Goal: Use online tool/utility: Utilize a website feature to perform a specific function

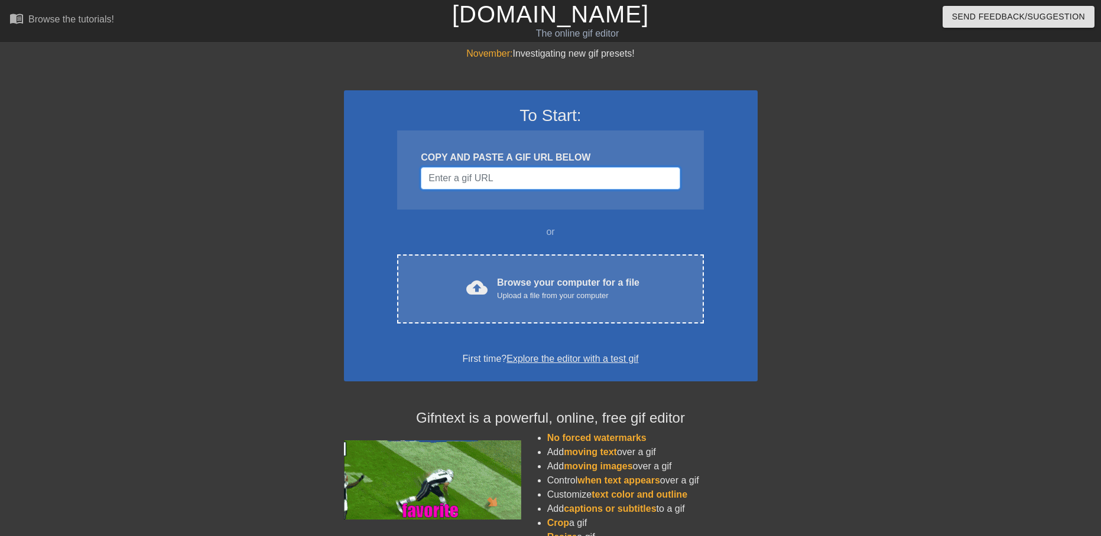
click at [482, 175] on input "Username" at bounding box center [550, 178] width 259 height 22
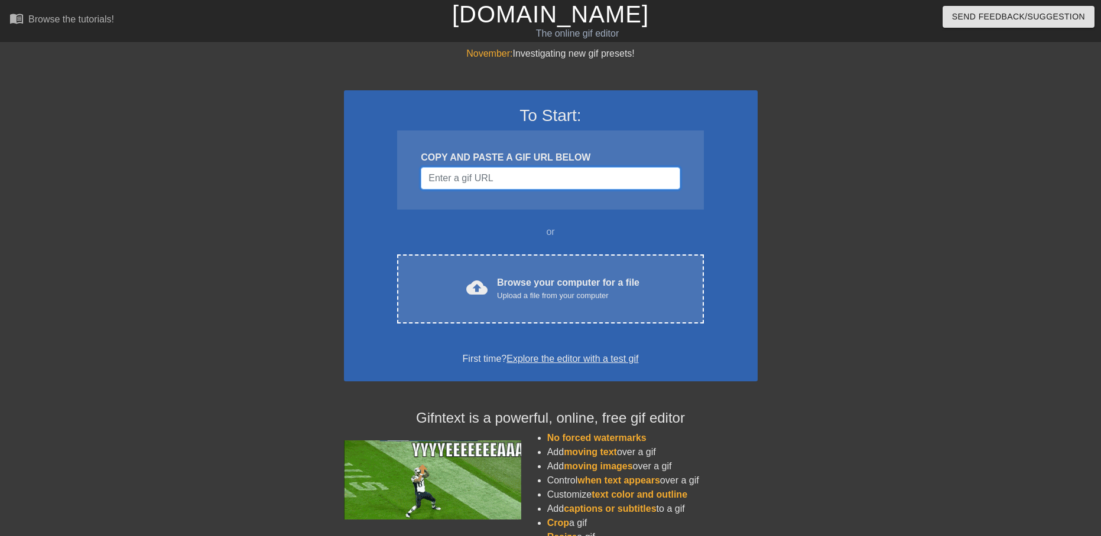
click at [491, 183] on input "Username" at bounding box center [550, 178] width 259 height 22
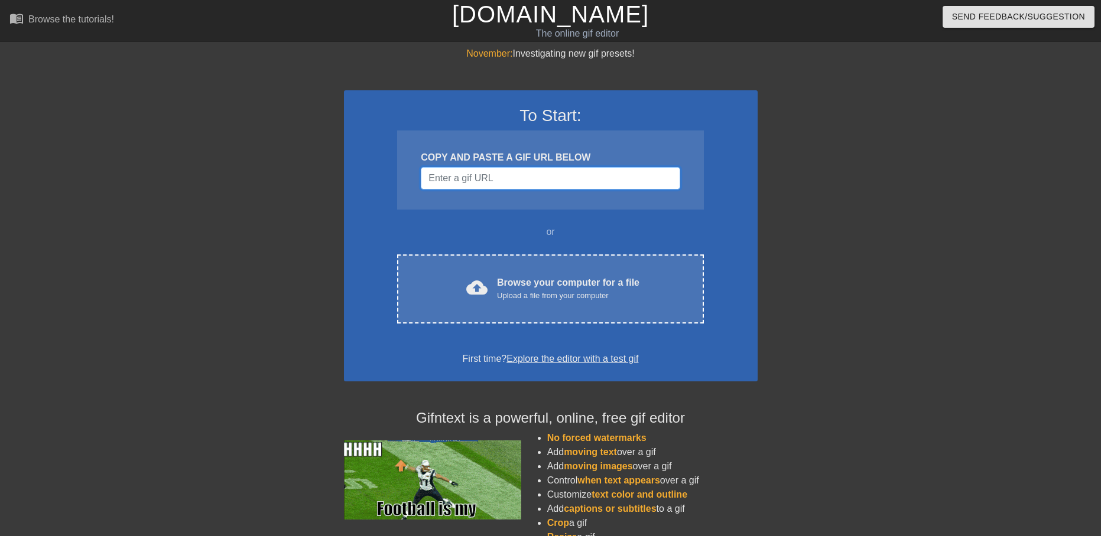
paste input "[URL][DOMAIN_NAME][DOMAIN_NAME]"
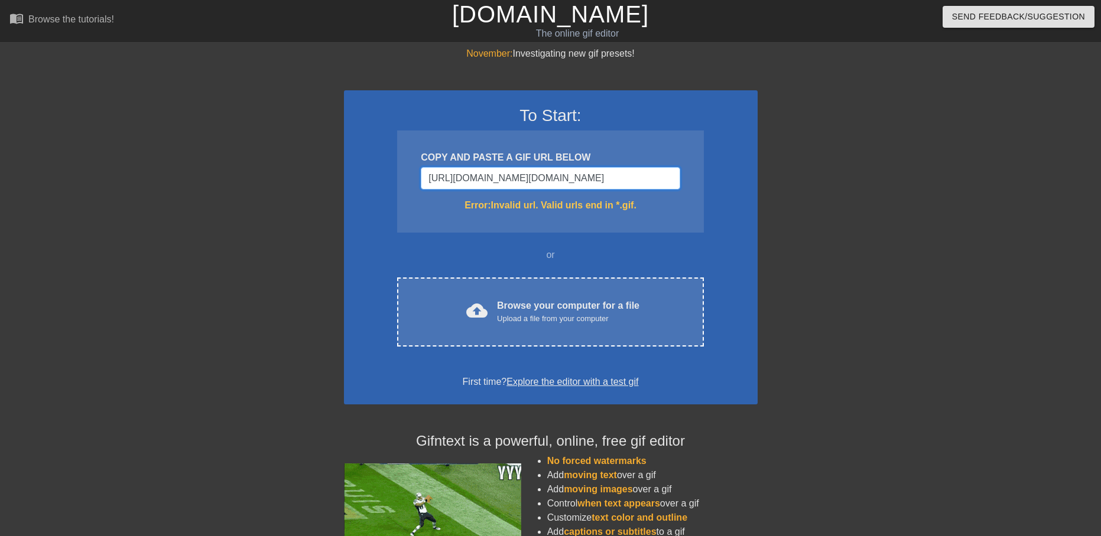
click at [472, 180] on input "[URL][DOMAIN_NAME][DOMAIN_NAME]" at bounding box center [550, 178] width 259 height 22
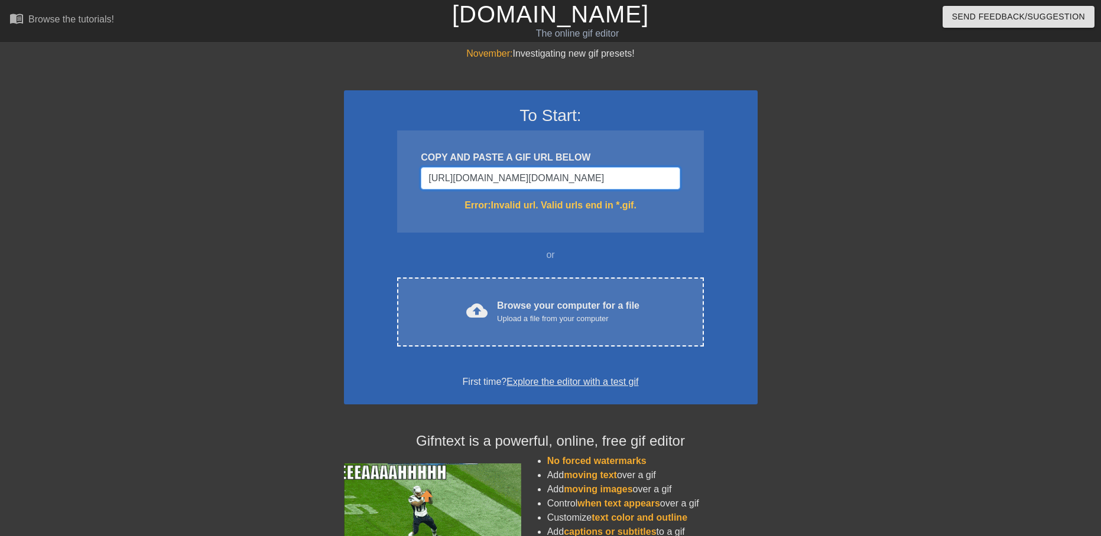
click at [473, 181] on input "[URL][DOMAIN_NAME][DOMAIN_NAME]" at bounding box center [550, 178] width 259 height 22
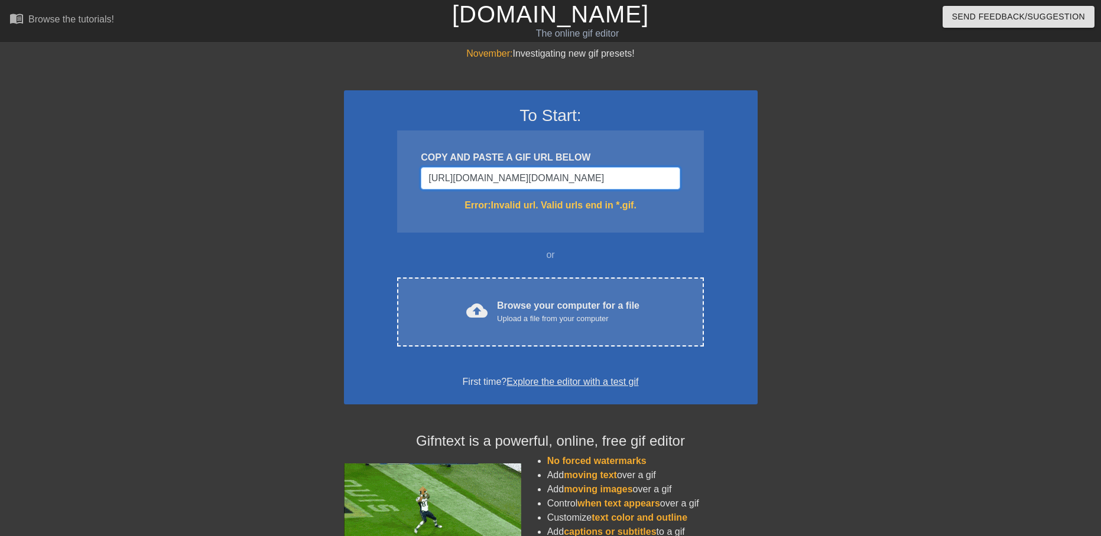
click at [474, 178] on input "[URL][DOMAIN_NAME][DOMAIN_NAME]" at bounding box center [550, 178] width 259 height 22
click at [474, 177] on input "[URL][DOMAIN_NAME][DOMAIN_NAME]" at bounding box center [550, 178] width 259 height 22
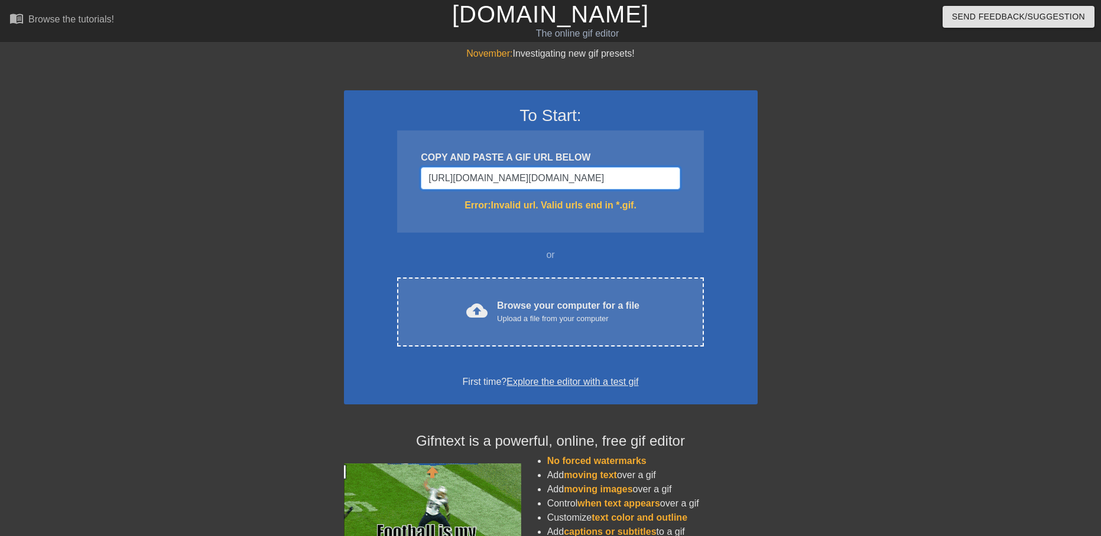
paste input "[DOMAIN_NAME][URL]"
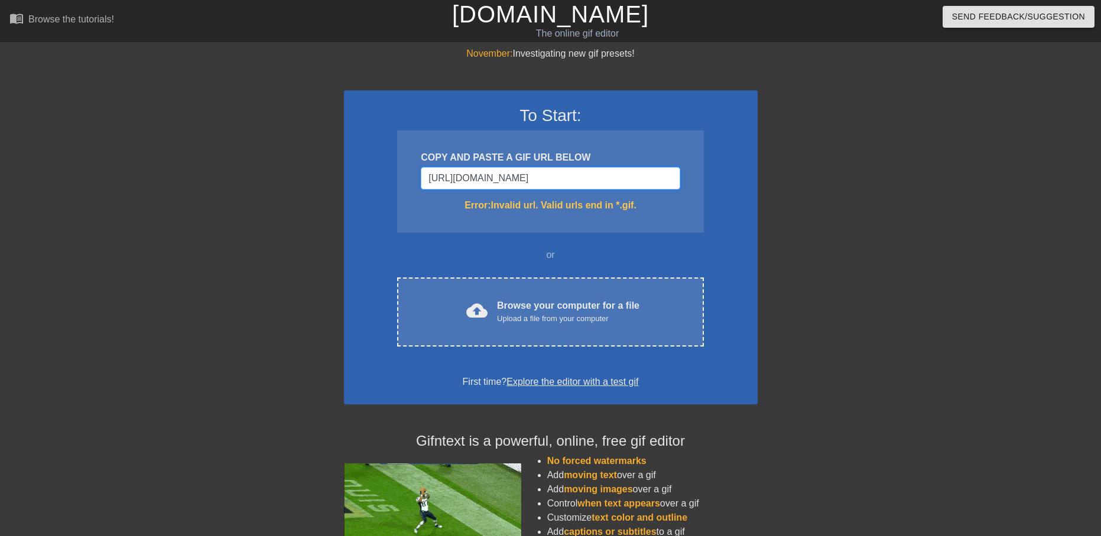
scroll to position [0, 74]
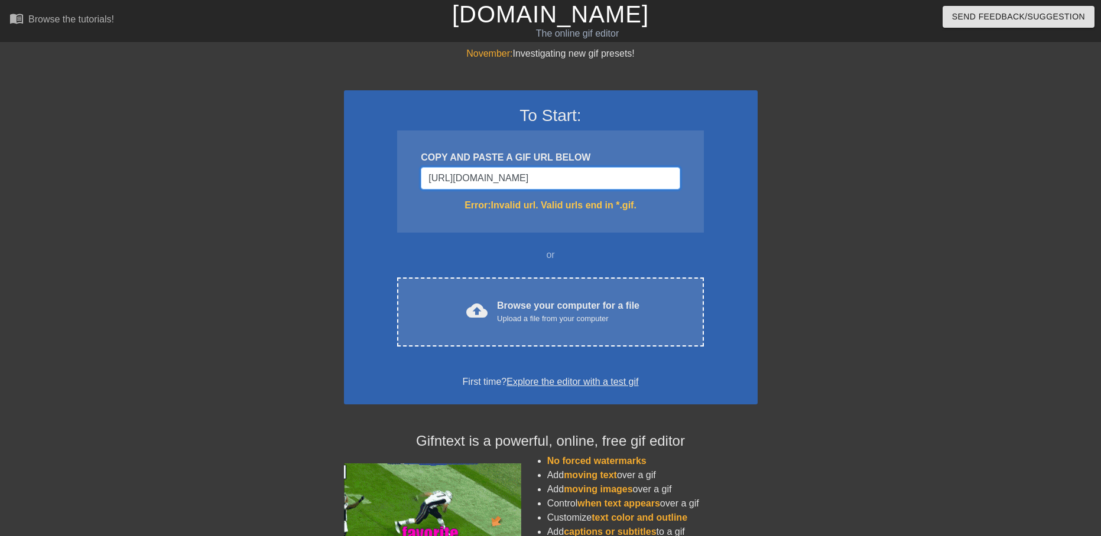
type input "[URL][DOMAIN_NAME]"
click at [330, 207] on div "November: Investigating new gif presets! To Start: COPY AND PASTE A GIF URL BEL…" at bounding box center [550, 347] width 1101 height 601
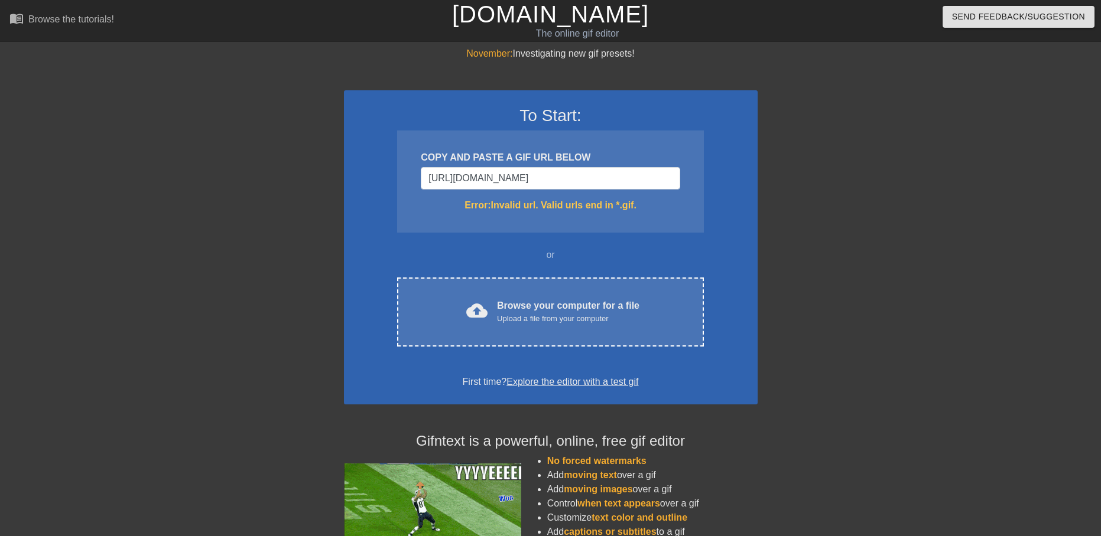
scroll to position [0, 0]
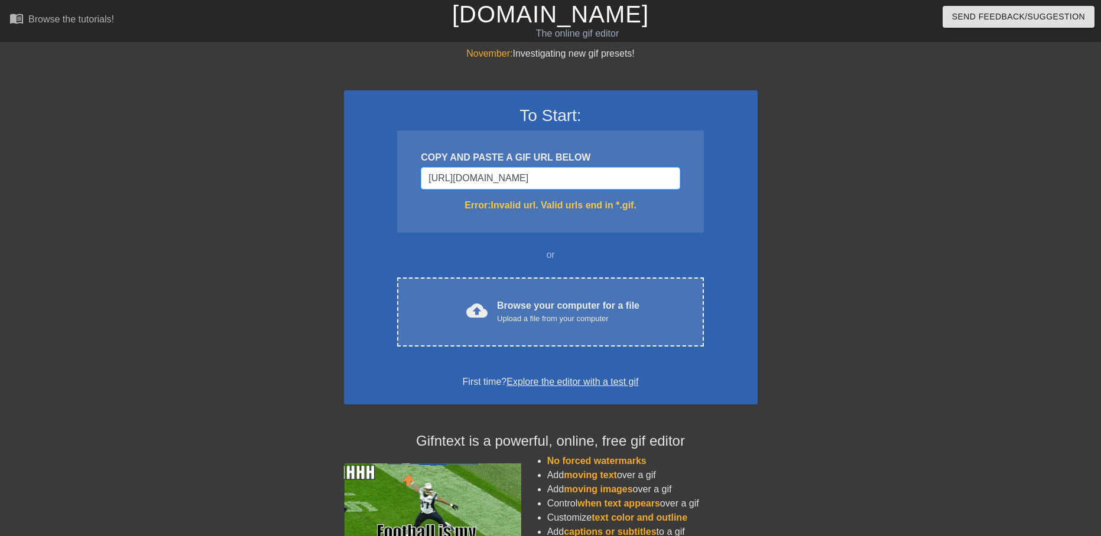
click at [537, 176] on input "[URL][DOMAIN_NAME]" at bounding box center [550, 178] width 259 height 22
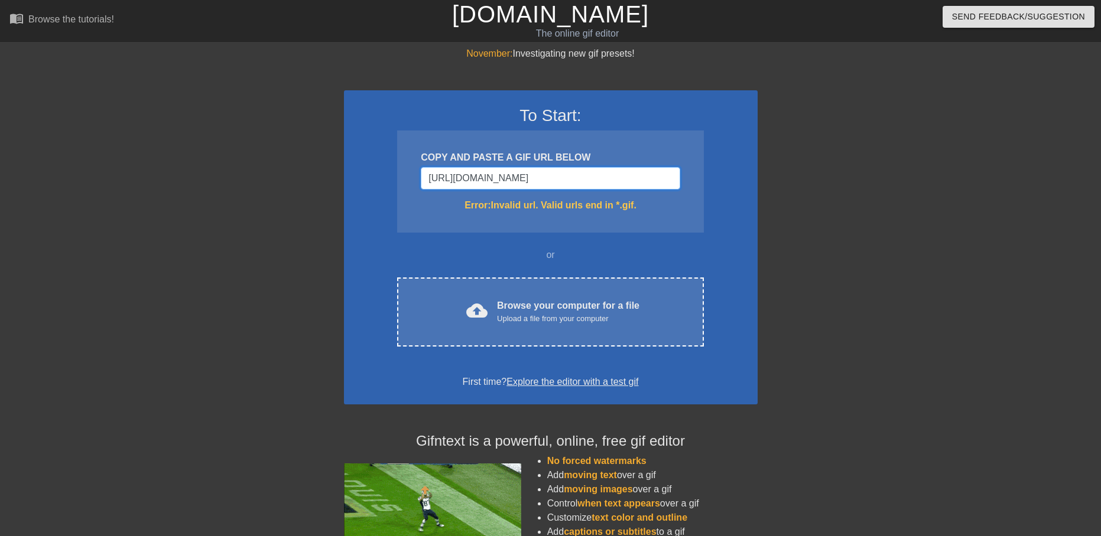
click at [537, 176] on input "[URL][DOMAIN_NAME]" at bounding box center [550, 178] width 259 height 22
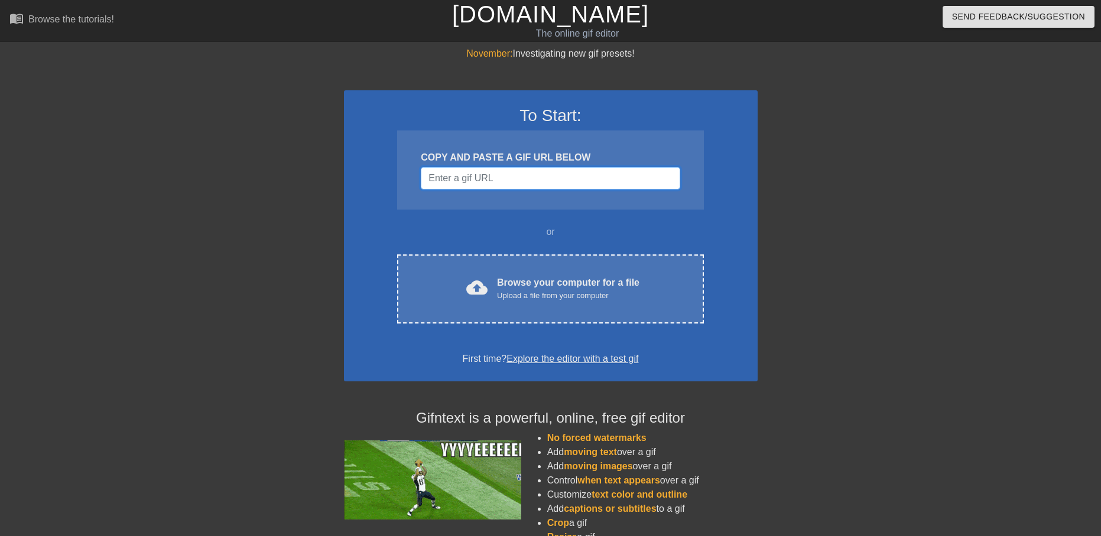
click at [497, 177] on input "Username" at bounding box center [550, 178] width 259 height 22
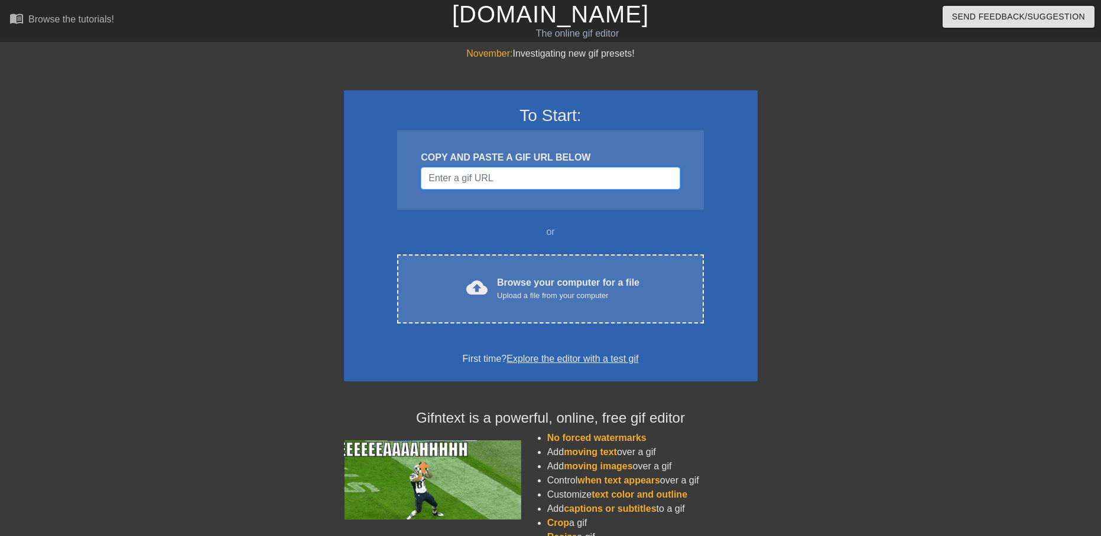
paste input "[URL][DOMAIN_NAME]"
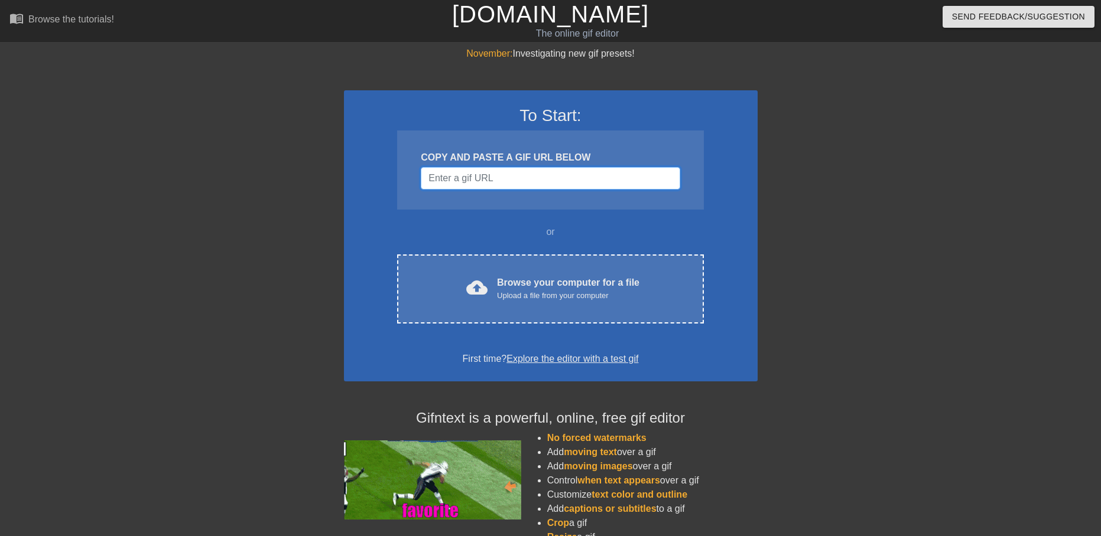
type input "[URL][DOMAIN_NAME]"
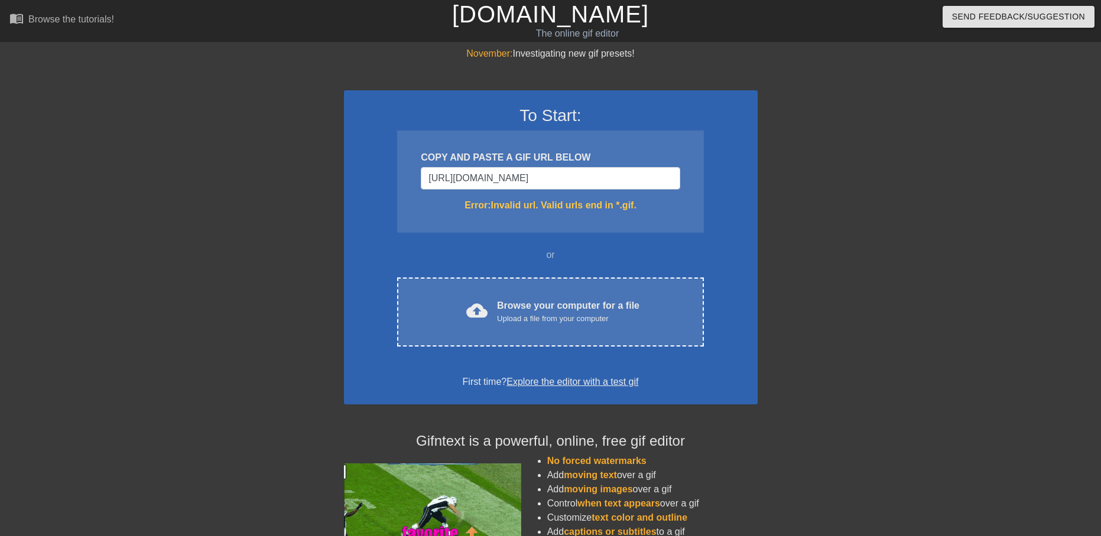
click at [408, 246] on div "To Start: COPY AND PASTE A GIF URL BELOW [URL][DOMAIN_NAME] Error: Invalid url.…" at bounding box center [551, 247] width 414 height 314
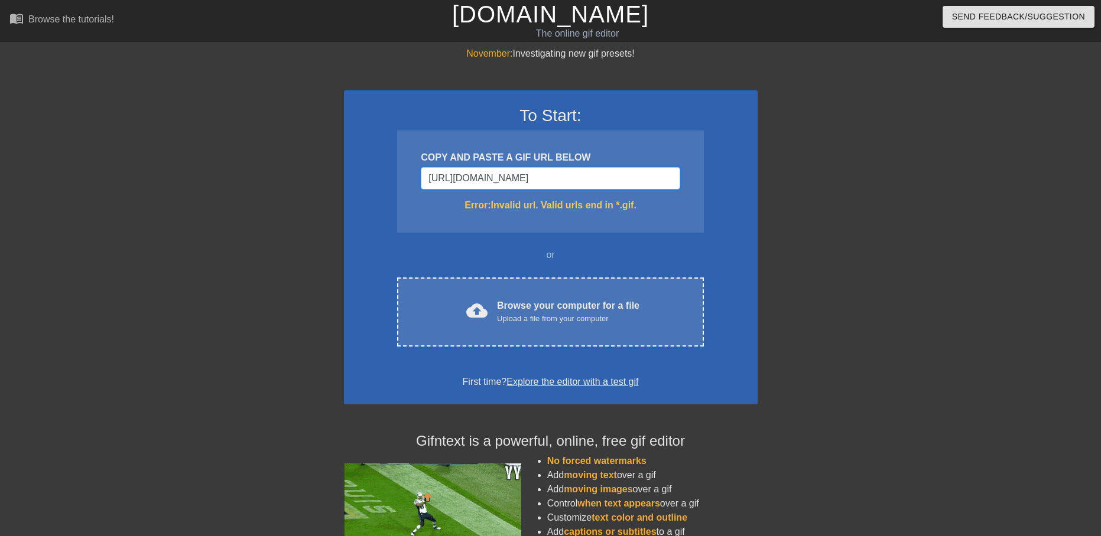
click at [606, 168] on input "[URL][DOMAIN_NAME]" at bounding box center [550, 178] width 259 height 22
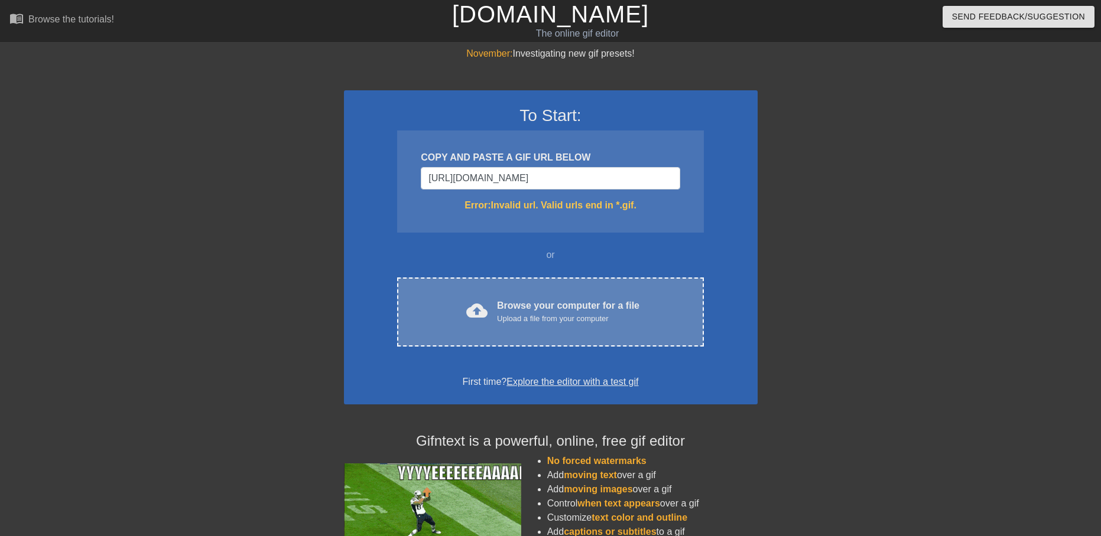
click at [617, 293] on div "cloud_upload Browse your computer for a file Upload a file from your computer C…" at bounding box center [550, 312] width 306 height 69
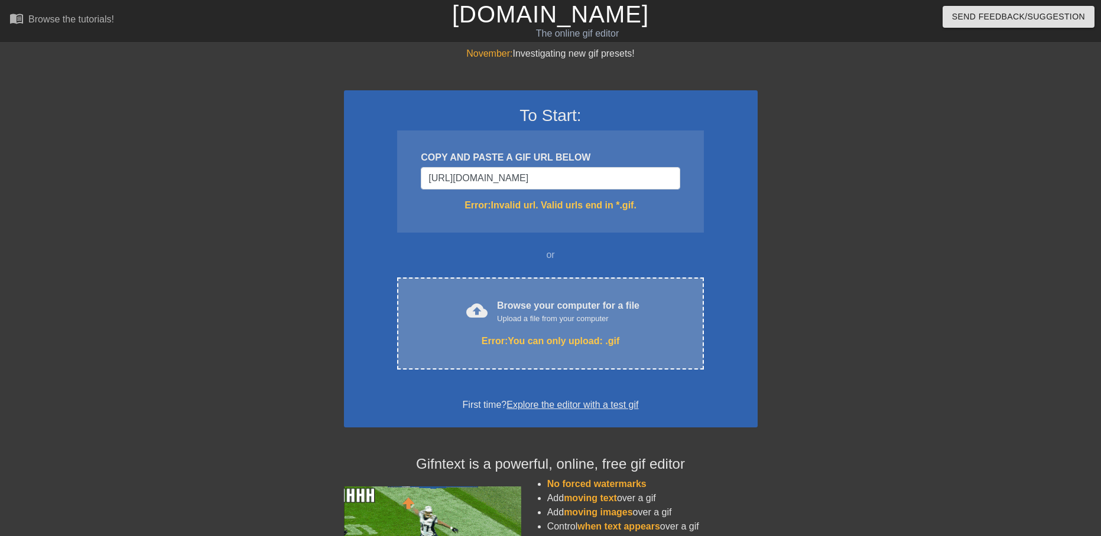
click at [543, 302] on div "Browse your computer for a file Upload a file from your computer" at bounding box center [568, 312] width 142 height 26
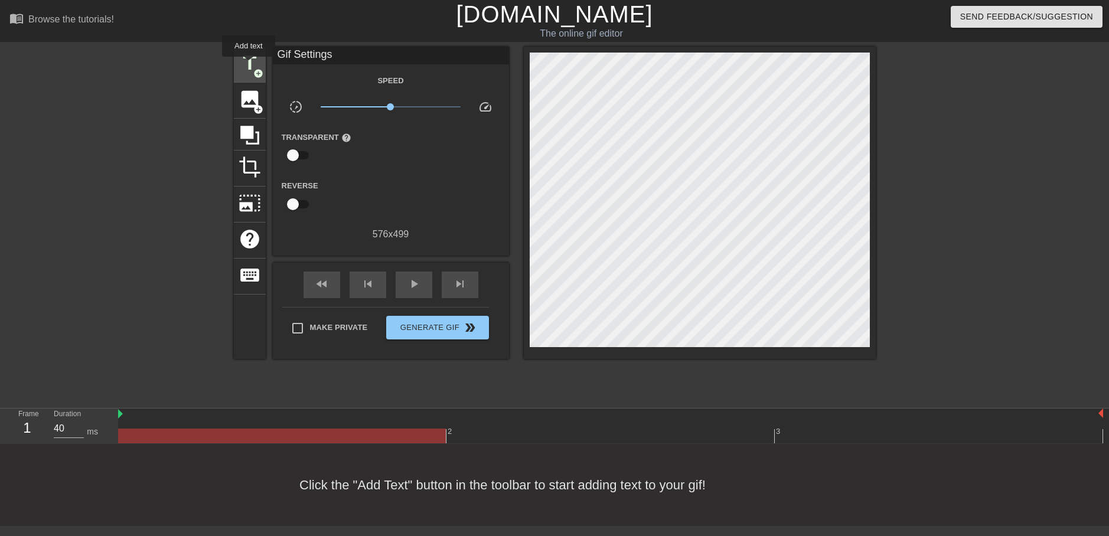
click at [249, 65] on span "title" at bounding box center [250, 63] width 22 height 22
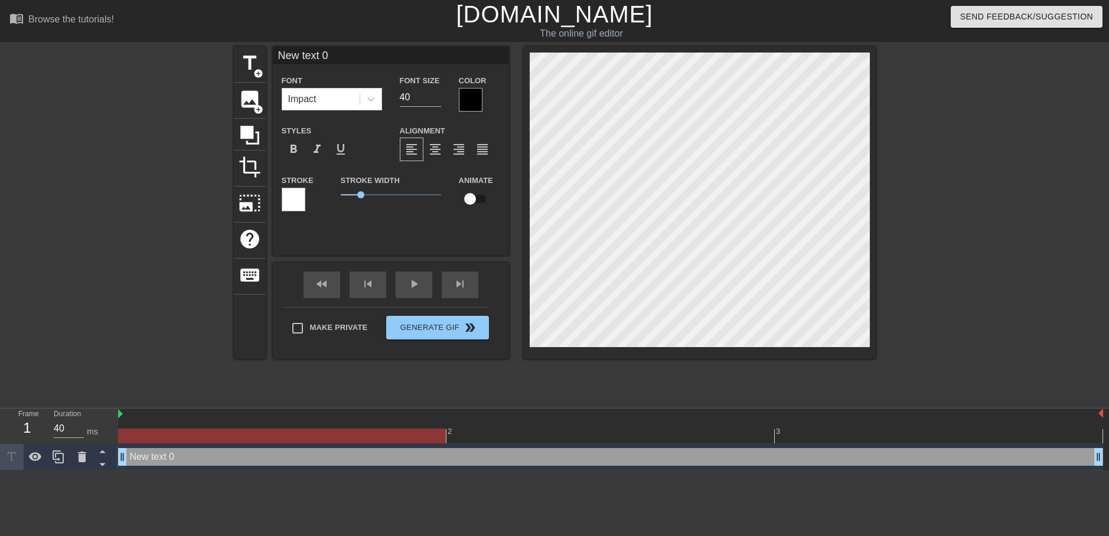
click at [296, 195] on div at bounding box center [294, 200] width 24 height 24
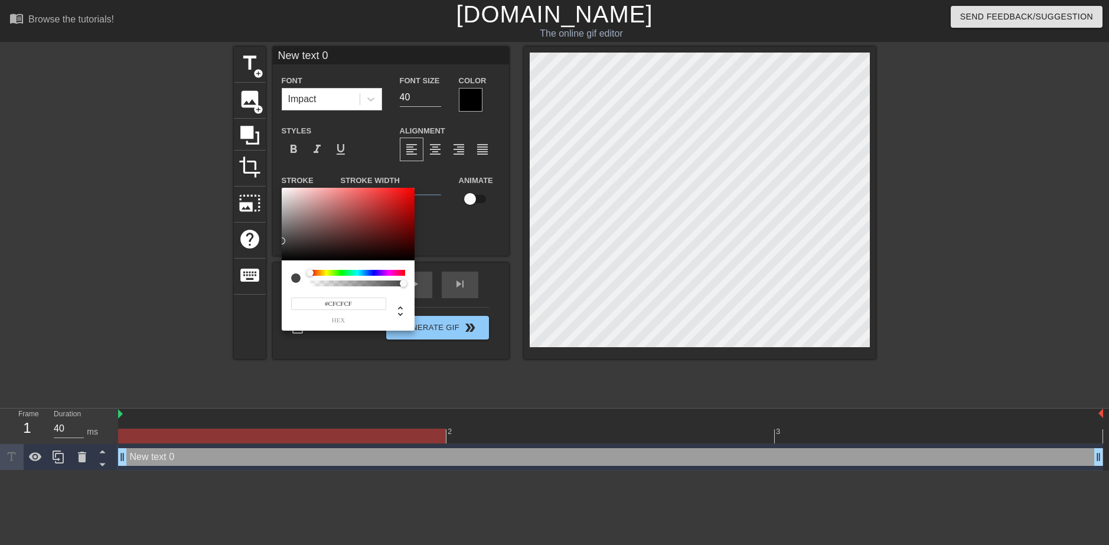
type input "#FFFFFF"
drag, startPoint x: 359, startPoint y: 215, endPoint x: 295, endPoint y: 175, distance: 75.4
click at [267, 169] on div "#FFFFFF hex" at bounding box center [554, 272] width 1109 height 545
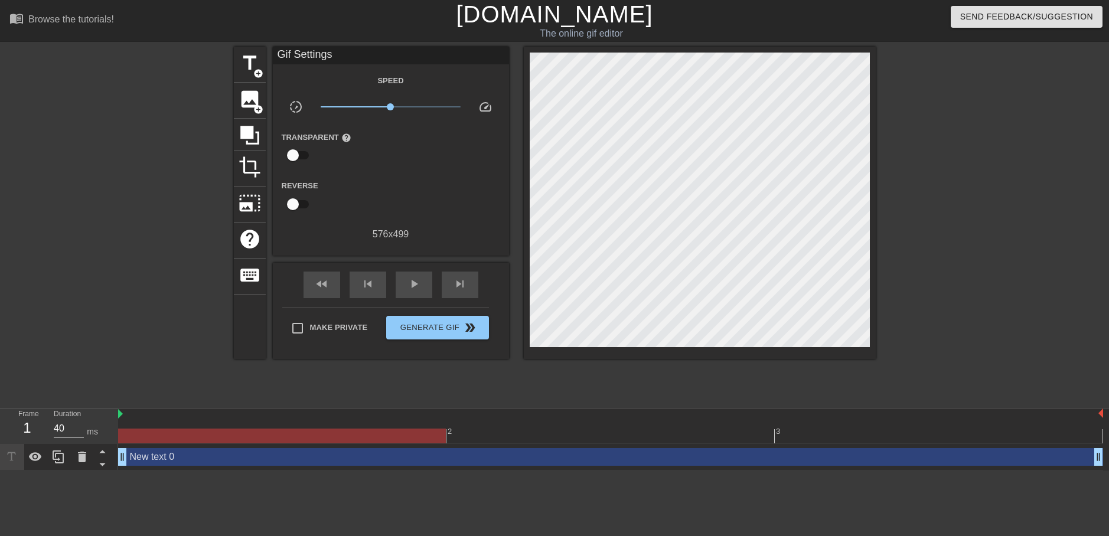
click at [302, 200] on input "checkbox" at bounding box center [292, 204] width 67 height 22
checkbox input "true"
type input "30"
click at [302, 200] on input "checkbox" at bounding box center [304, 204] width 67 height 22
checkbox input "false"
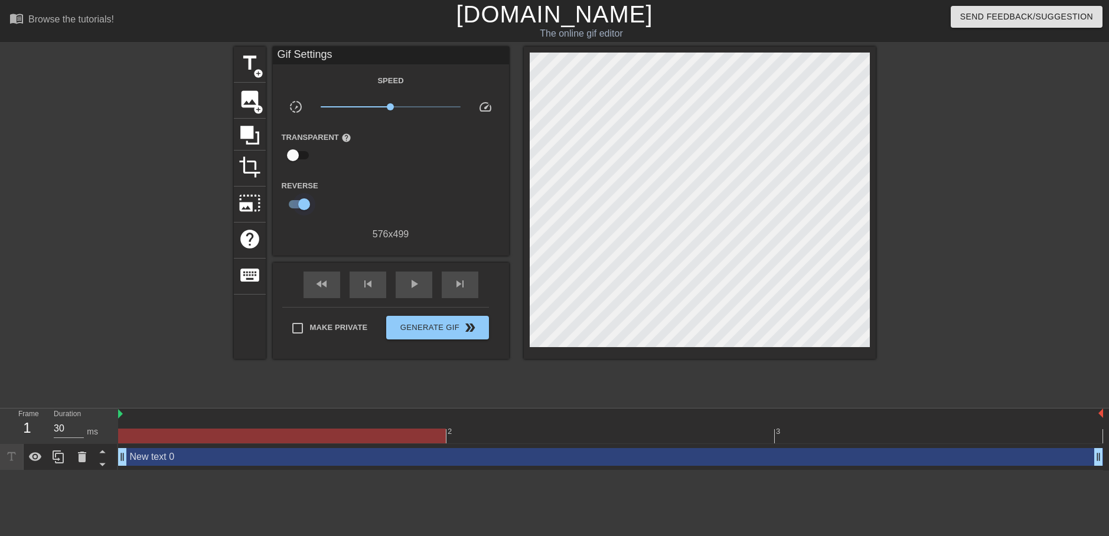
type input "40"
click at [250, 135] on icon at bounding box center [249, 135] width 19 height 19
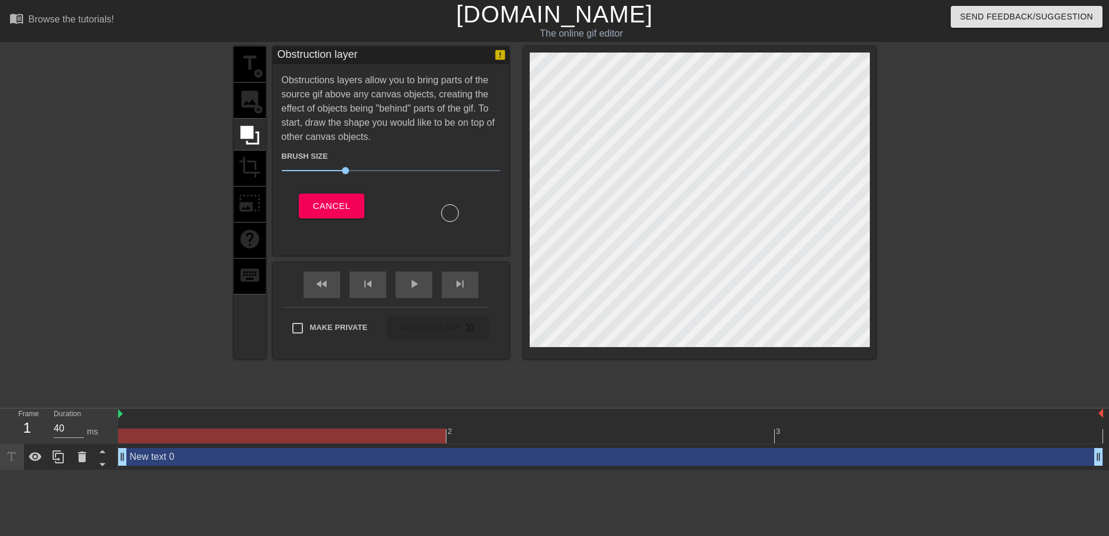
click at [242, 163] on div "title add_circle image add_circle crop photo_size_select_large help keyboard" at bounding box center [250, 203] width 32 height 313
click at [250, 182] on div "title add_circle image add_circle crop photo_size_select_large help keyboard" at bounding box center [250, 203] width 32 height 313
click at [313, 191] on div "Brush Size 30 Cancel" at bounding box center [391, 183] width 219 height 78
click at [326, 199] on span "Cancel" at bounding box center [331, 205] width 37 height 15
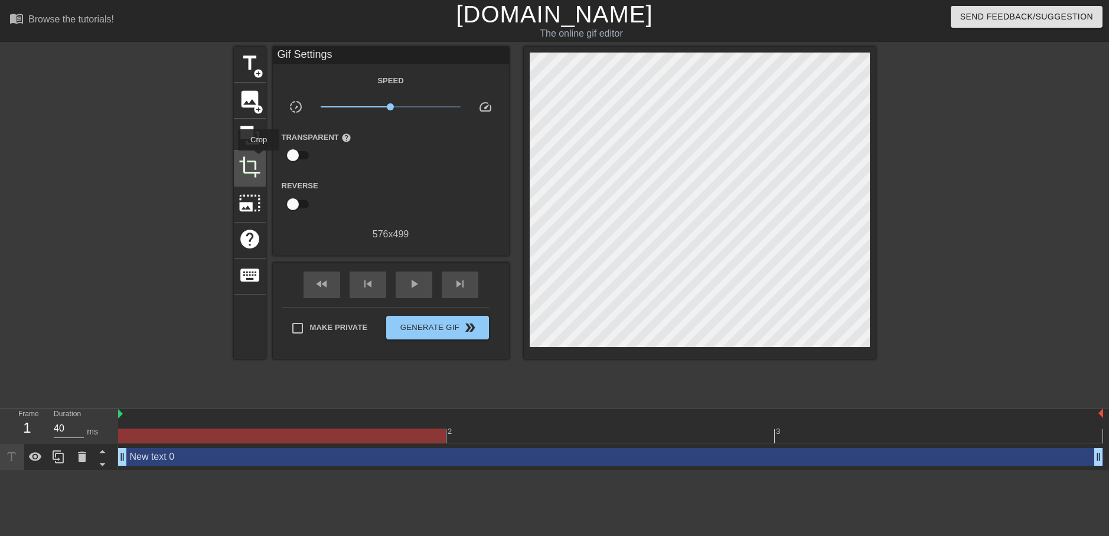
click at [256, 162] on span "crop" at bounding box center [250, 167] width 22 height 22
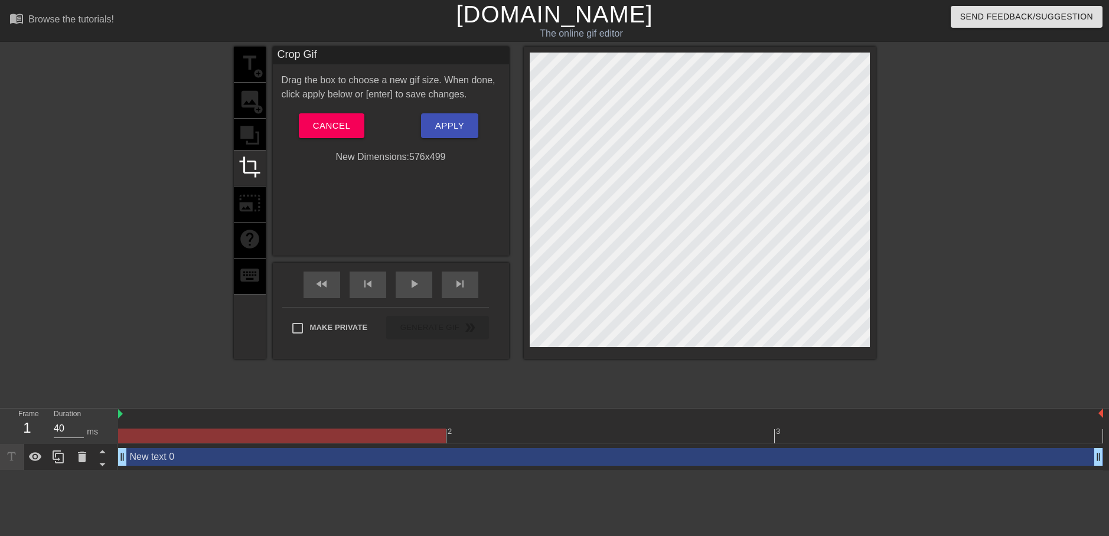
click at [251, 66] on div "title add_circle image add_circle crop photo_size_select_large help keyboard" at bounding box center [250, 203] width 32 height 313
click at [337, 135] on button "Cancel" at bounding box center [332, 125] width 66 height 25
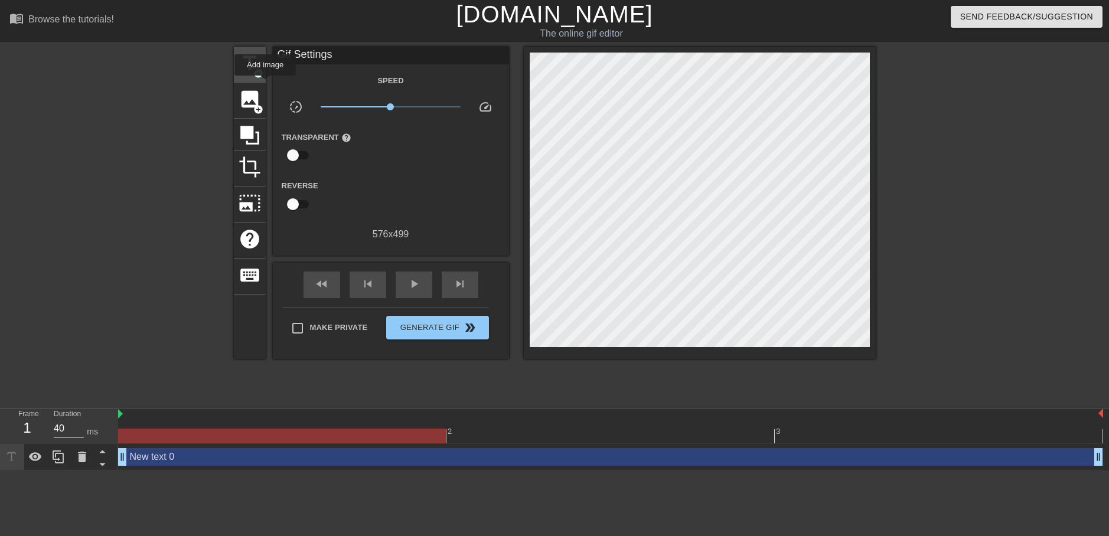
click at [263, 74] on span "add_circle" at bounding box center [258, 74] width 10 height 10
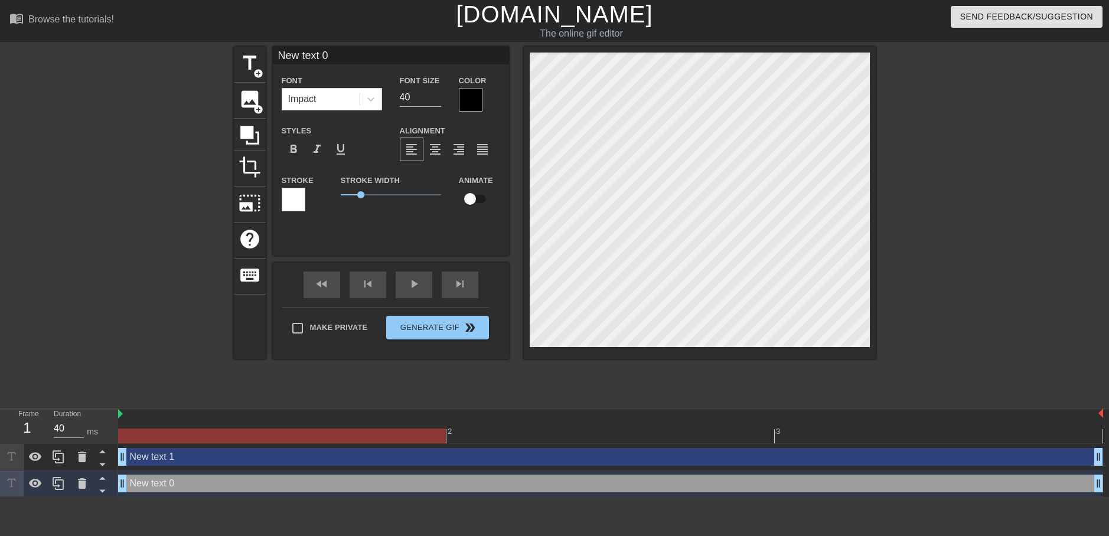
type input "New text 1"
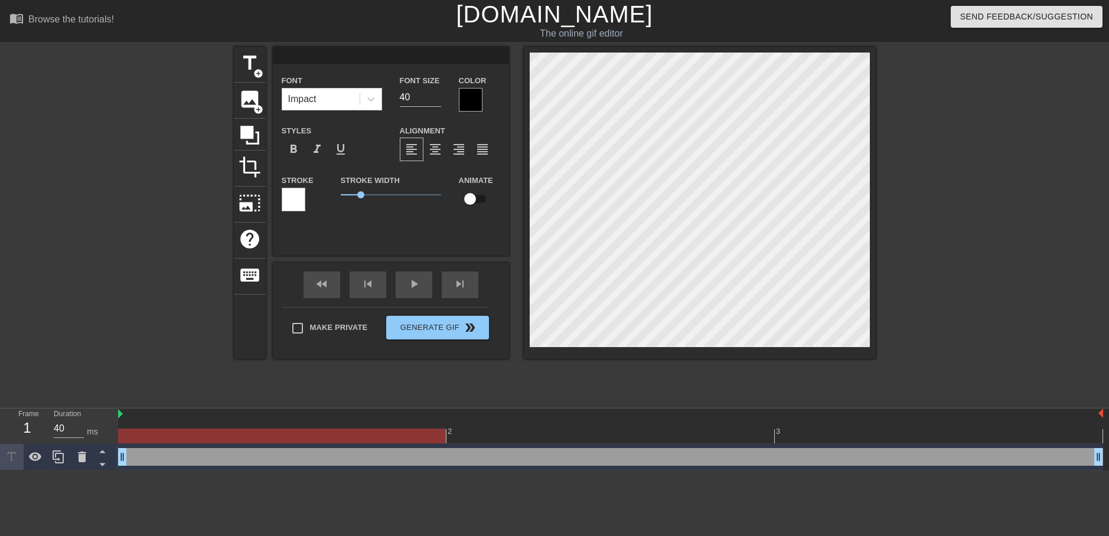
scroll to position [2, 2]
type input "E"
type textarea "E"
type input "Er"
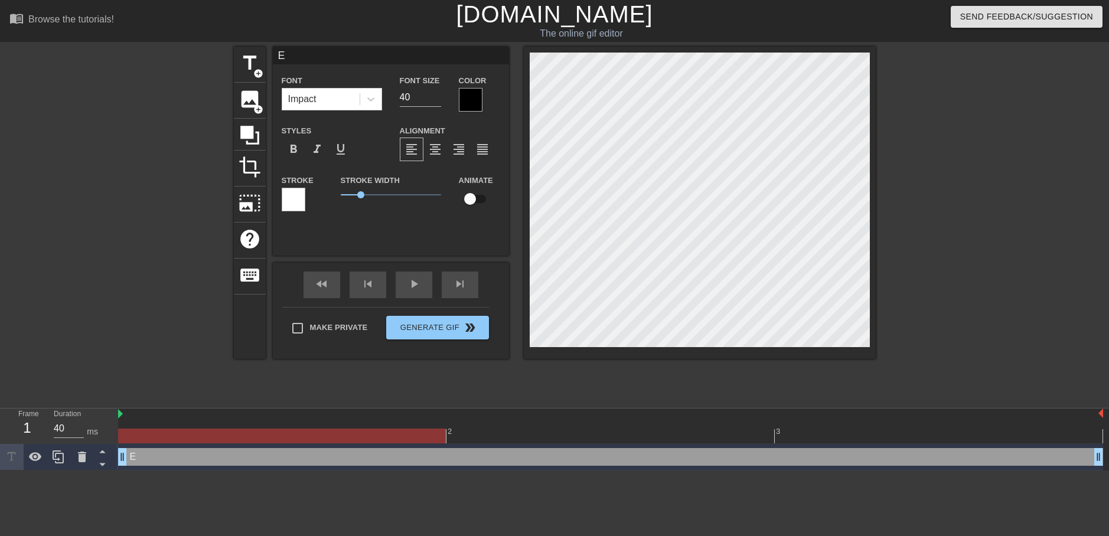
type textarea "Er"
type input "Ere"
type textarea "Ere"
type input "Ereb"
type textarea "Ereb"
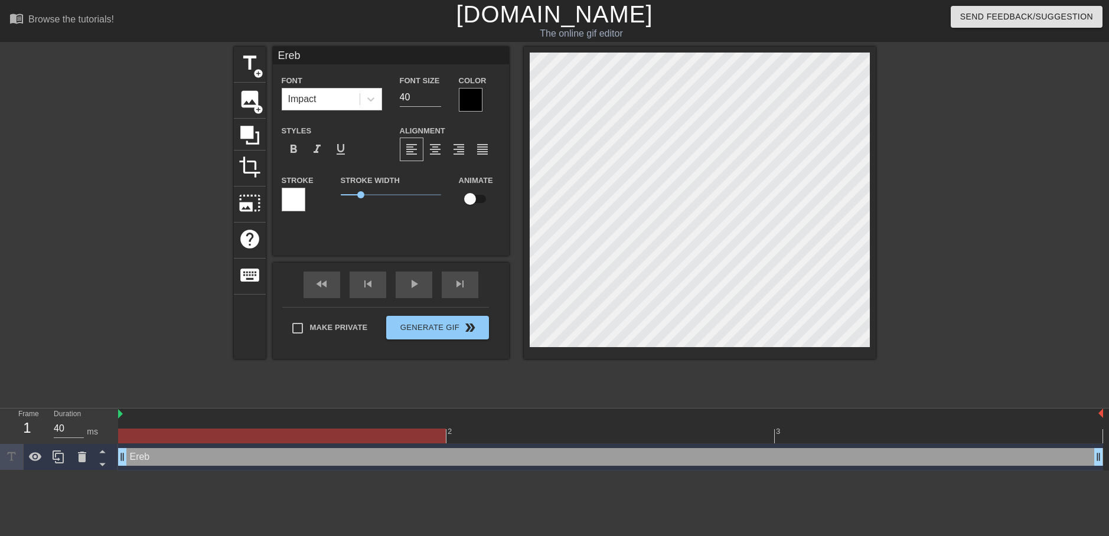
type input "Erebu"
type textarea "Erebu"
type input "Erebus"
type textarea "Erebus"
type input "Erebus"
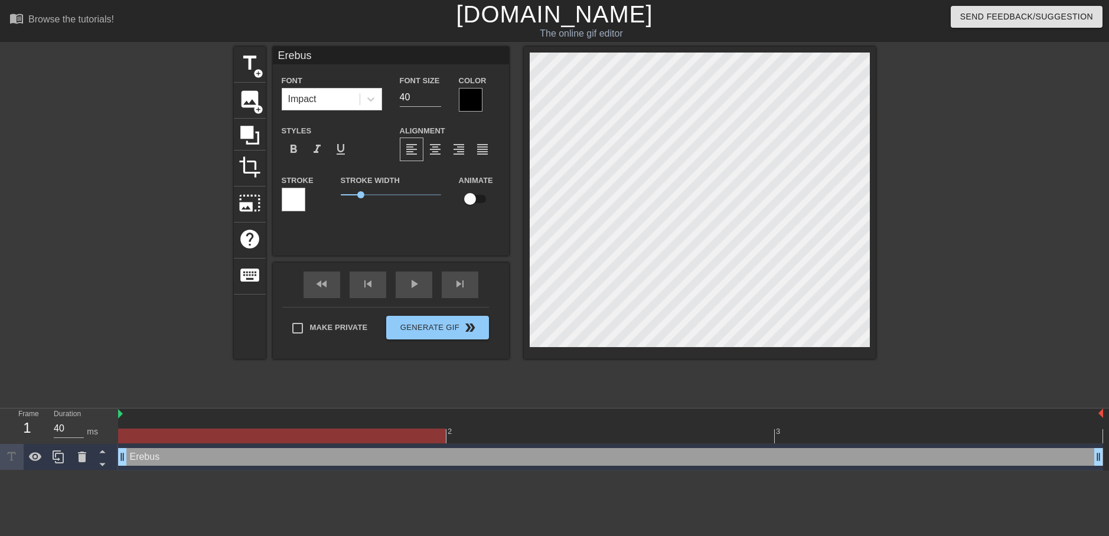
type textarea "Erebus"
type input "Erebus U"
type textarea "Erebus U"
type input "Erebus Up"
type textarea "Erebus Up"
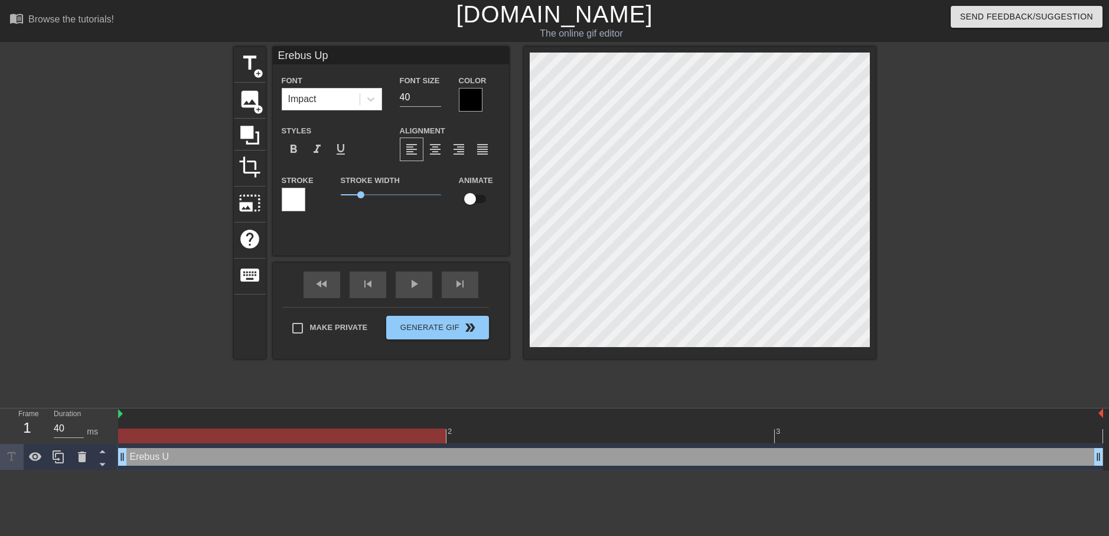
type input "Erebus Upd"
type textarea "Erebus Upd"
type input "Erebus Upda"
type textarea "Erebus Upda"
type input "Erebus Updat"
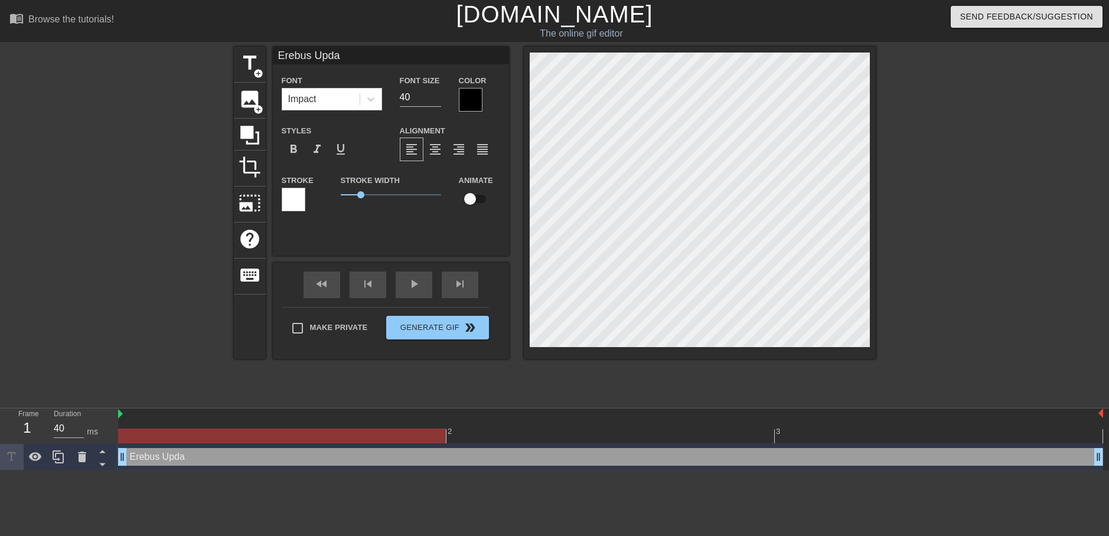
type textarea "Erebus Updat"
type input "Erebus Update"
type textarea "Erebus Update"
drag, startPoint x: 362, startPoint y: 193, endPoint x: 313, endPoint y: 197, distance: 48.7
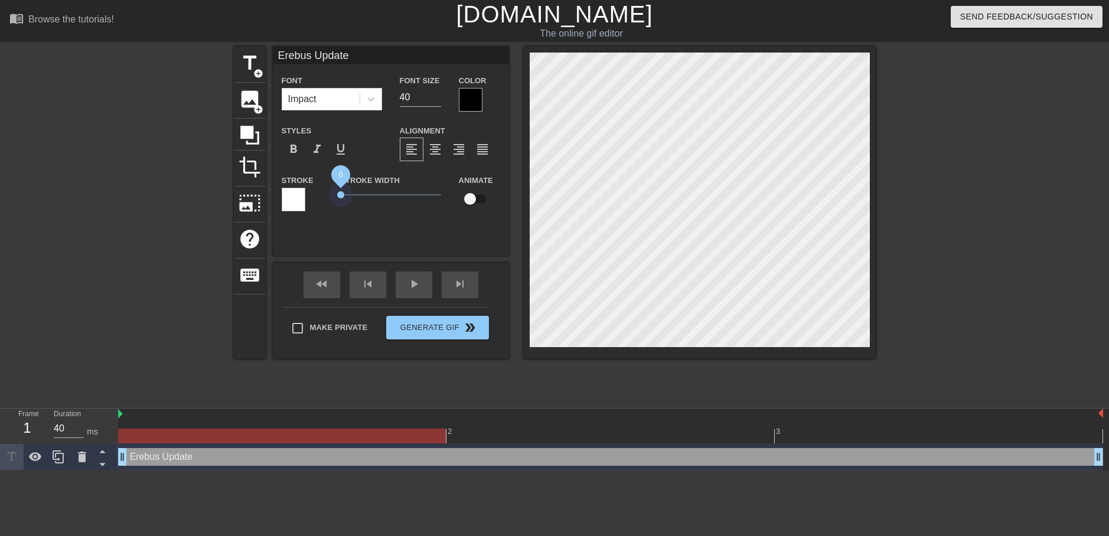
click at [313, 197] on div "Stroke Stroke Width 0 Animate" at bounding box center [391, 197] width 236 height 49
click at [301, 154] on div "format_bold" at bounding box center [294, 150] width 24 height 24
click at [430, 103] on input "40" at bounding box center [420, 97] width 41 height 19
click at [436, 96] on input "41" at bounding box center [420, 97] width 41 height 19
click at [436, 96] on input "42" at bounding box center [420, 97] width 41 height 19
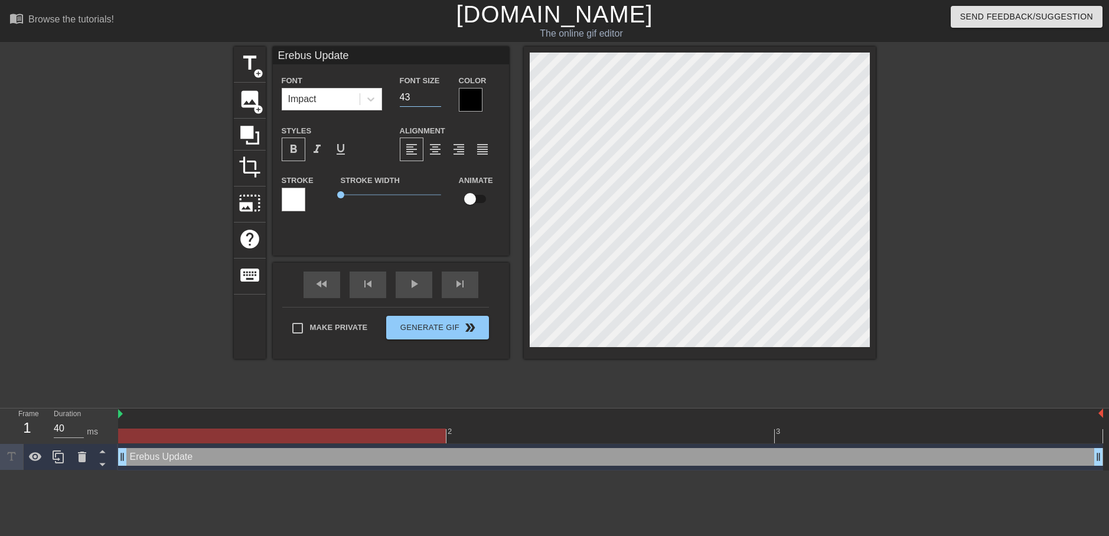
click at [436, 96] on input "43" at bounding box center [420, 97] width 41 height 19
click at [436, 96] on input "44" at bounding box center [420, 97] width 41 height 19
click at [436, 96] on input "45" at bounding box center [420, 97] width 41 height 19
click at [436, 96] on input "46" at bounding box center [420, 97] width 41 height 19
click at [436, 96] on input "47" at bounding box center [420, 97] width 41 height 19
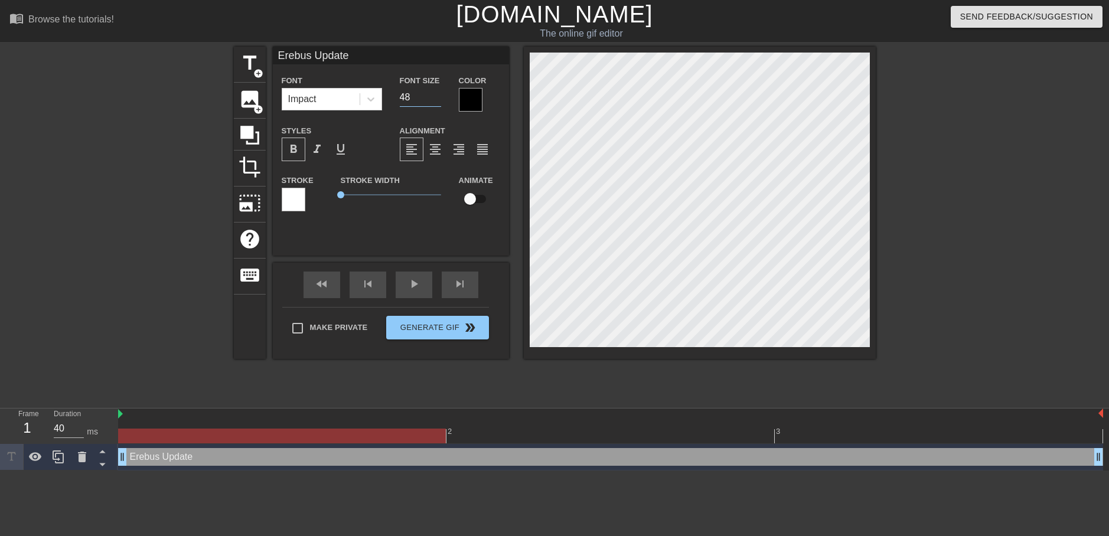
click at [436, 96] on input "48" at bounding box center [420, 97] width 41 height 19
click at [436, 96] on input "49" at bounding box center [420, 97] width 41 height 19
click at [435, 96] on input "50" at bounding box center [420, 97] width 41 height 19
click at [435, 96] on input "51" at bounding box center [420, 97] width 41 height 19
type input "52"
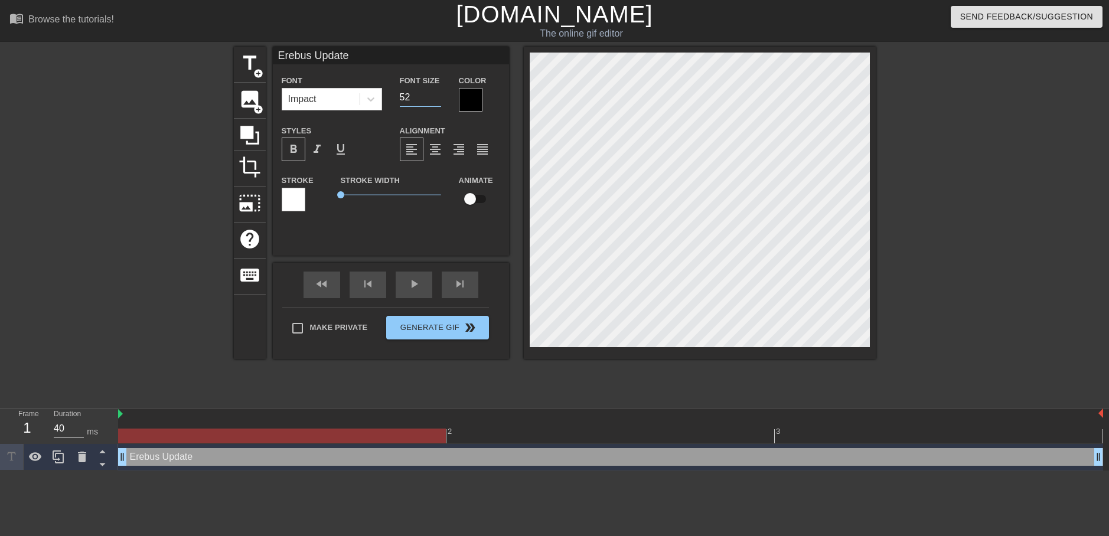
click at [434, 95] on input "52" at bounding box center [420, 97] width 41 height 19
type input "rebus Update"
type textarea "rebus Update"
type input "erebus Update"
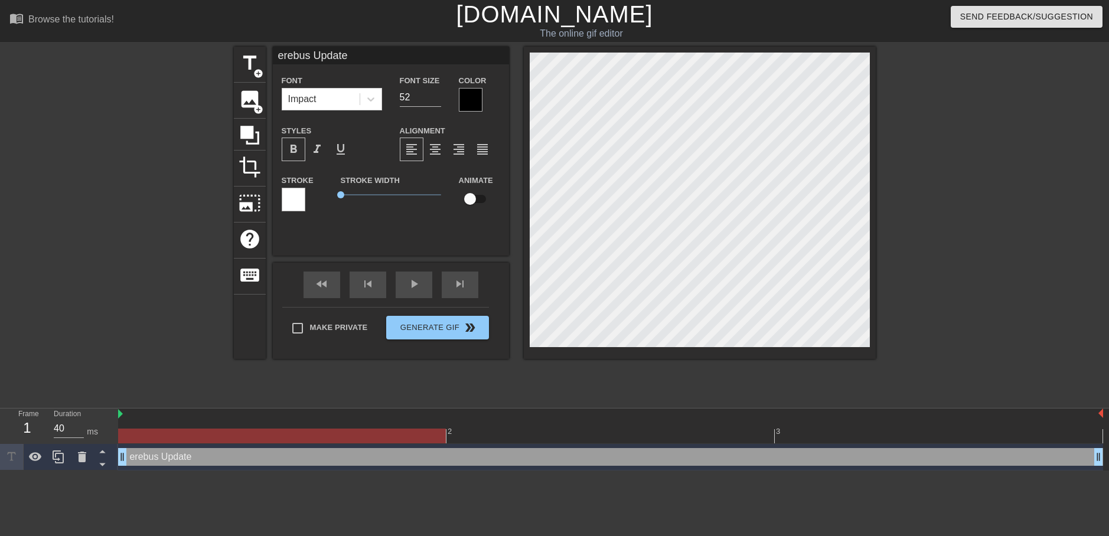
type textarea "erebus Update"
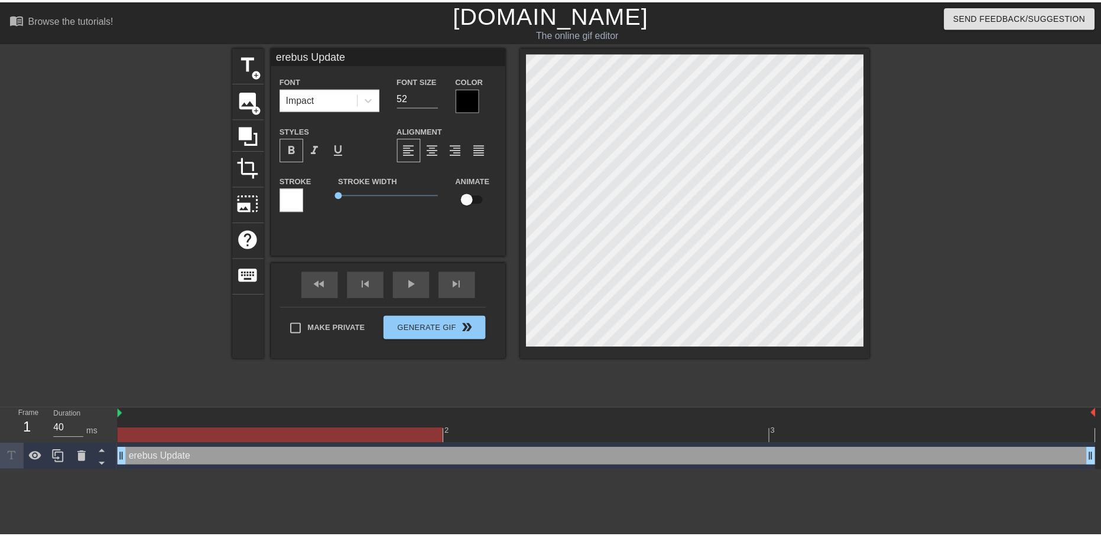
scroll to position [2, 4]
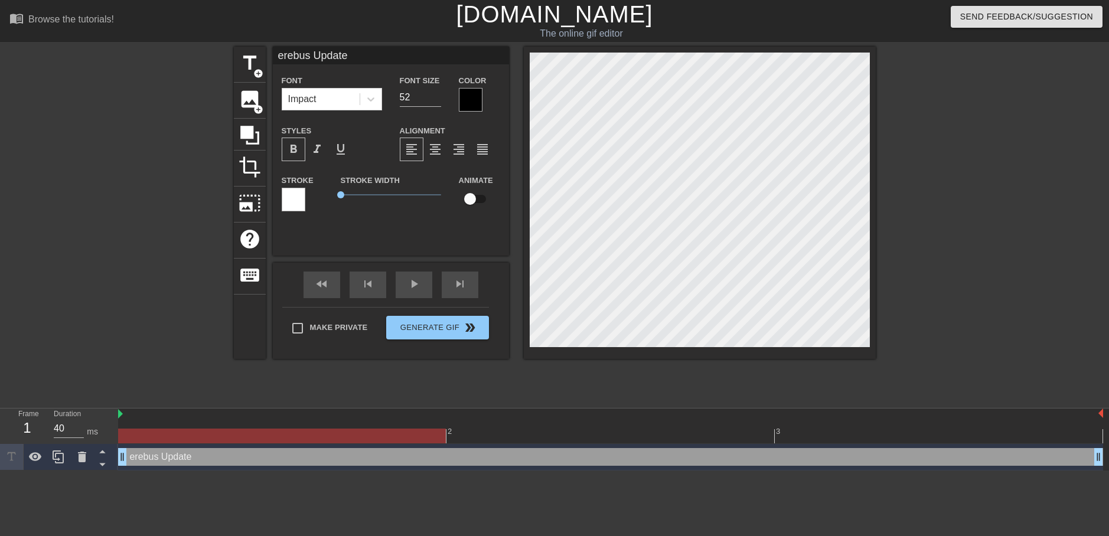
type input "erebus pdate"
type textarea "erebus pdate"
type input "erebus update"
type textarea "erebus update"
click at [250, 140] on icon at bounding box center [250, 135] width 22 height 22
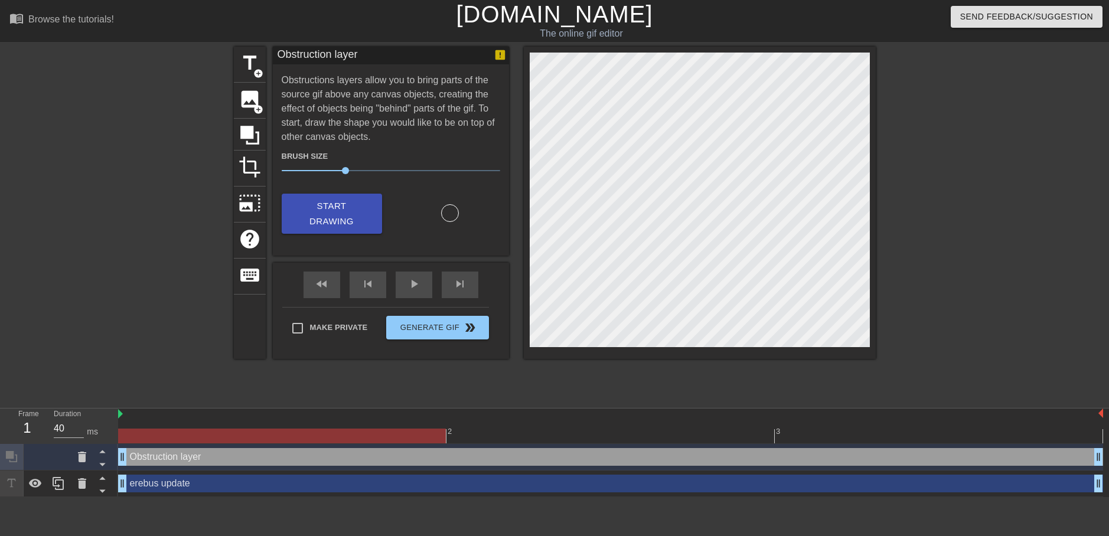
drag, startPoint x: 123, startPoint y: 460, endPoint x: 123, endPoint y: 431, distance: 28.4
click at [123, 431] on div "2 3 Obstruction layer drag_handle drag_handle erebus update drag_handle drag_ha…" at bounding box center [613, 453] width 991 height 89
drag, startPoint x: 123, startPoint y: 460, endPoint x: 125, endPoint y: 489, distance: 28.4
click at [125, 489] on div "Obstruction layer drag_handle drag_handle erebus update drag_handle drag_handle" at bounding box center [613, 470] width 991 height 53
drag, startPoint x: 123, startPoint y: 460, endPoint x: 160, endPoint y: 463, distance: 37.3
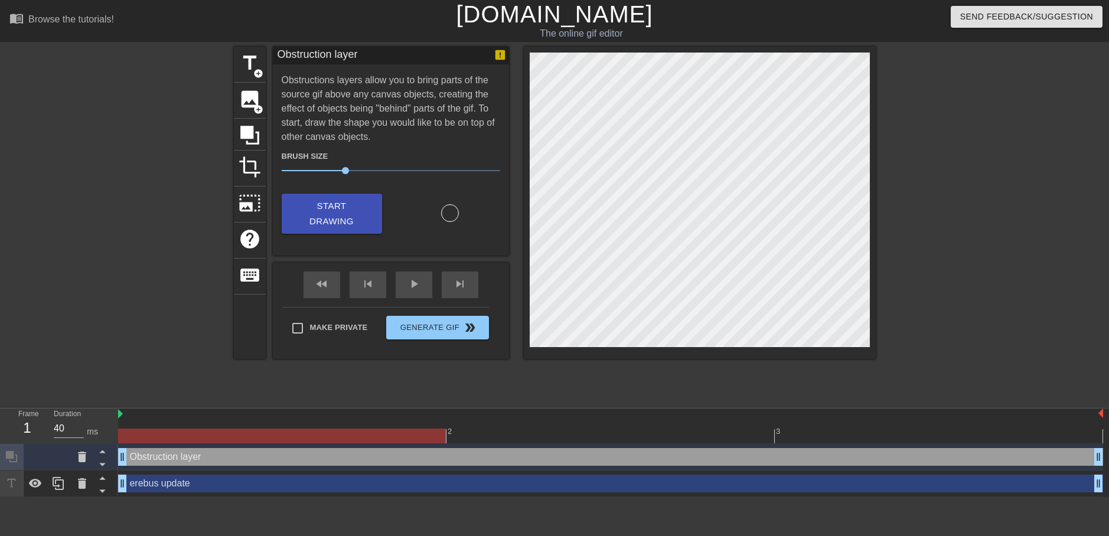
drag, startPoint x: 156, startPoint y: 461, endPoint x: 155, endPoint y: 489, distance: 27.8
click at [155, 489] on div "Obstruction layer drag_handle drag_handle erebus update drag_handle drag_handle" at bounding box center [613, 470] width 991 height 53
drag, startPoint x: 153, startPoint y: 487, endPoint x: 398, endPoint y: 437, distance: 249.7
click at [396, 437] on div "2 3 Obstruction layer drag_handle drag_handle erebus update drag_handle drag_ha…" at bounding box center [613, 453] width 991 height 89
click at [427, 289] on div "play_arrow" at bounding box center [414, 285] width 37 height 27
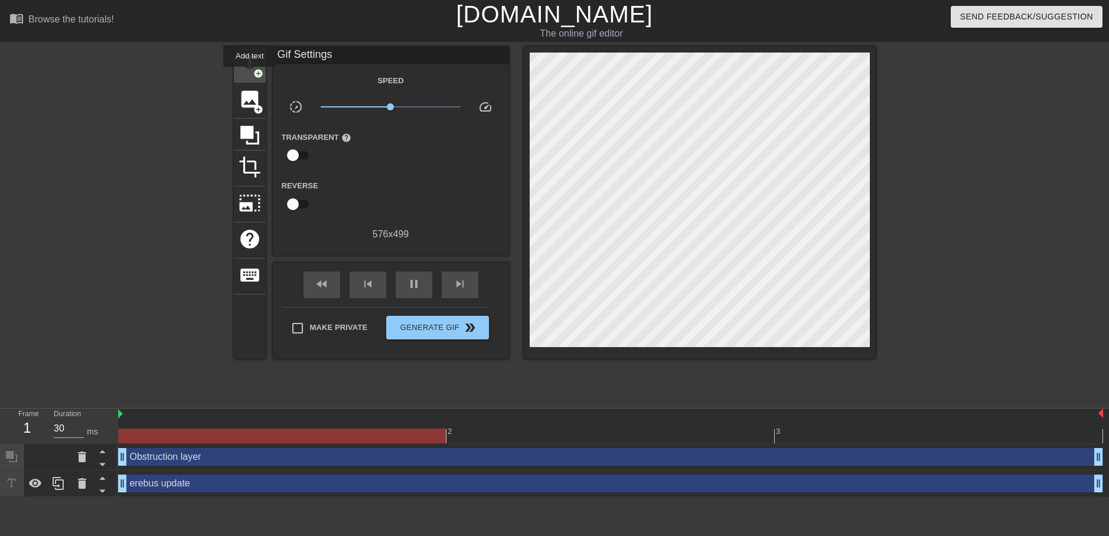
click at [250, 75] on div "title add_circle" at bounding box center [250, 65] width 32 height 36
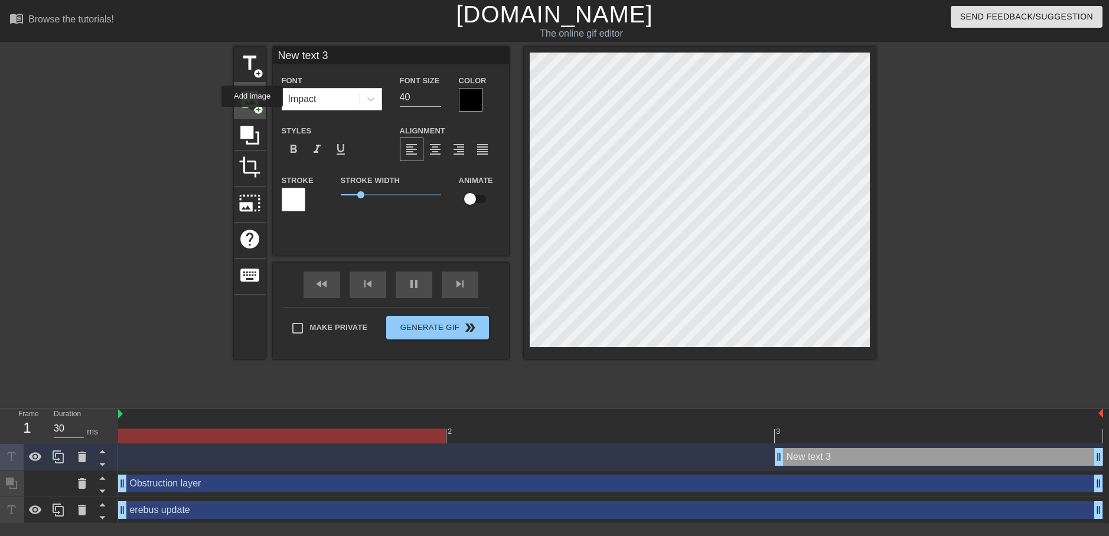
click at [252, 115] on div "image add_circle" at bounding box center [250, 101] width 32 height 36
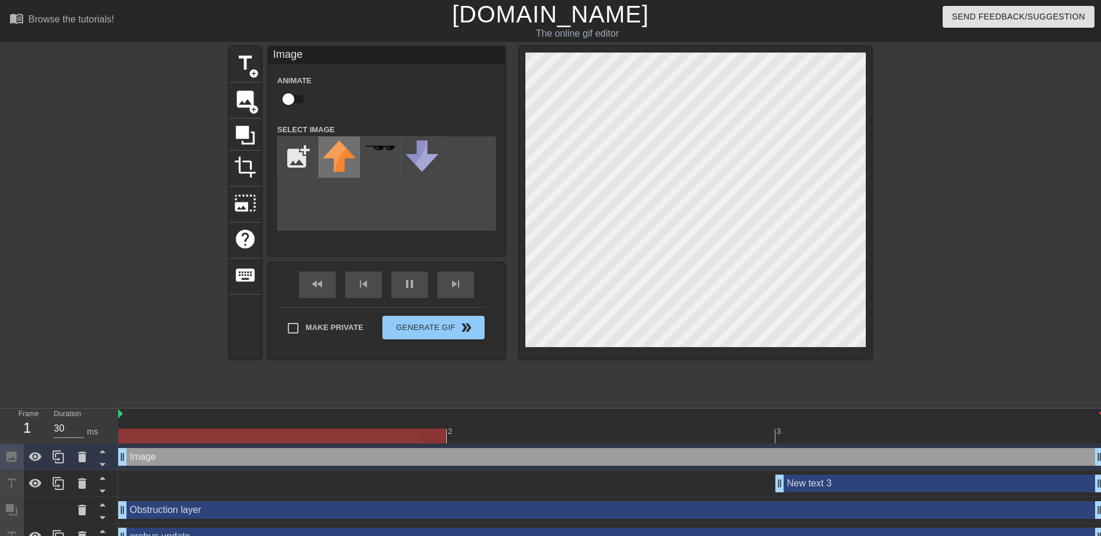
click at [330, 154] on img at bounding box center [339, 156] width 33 height 31
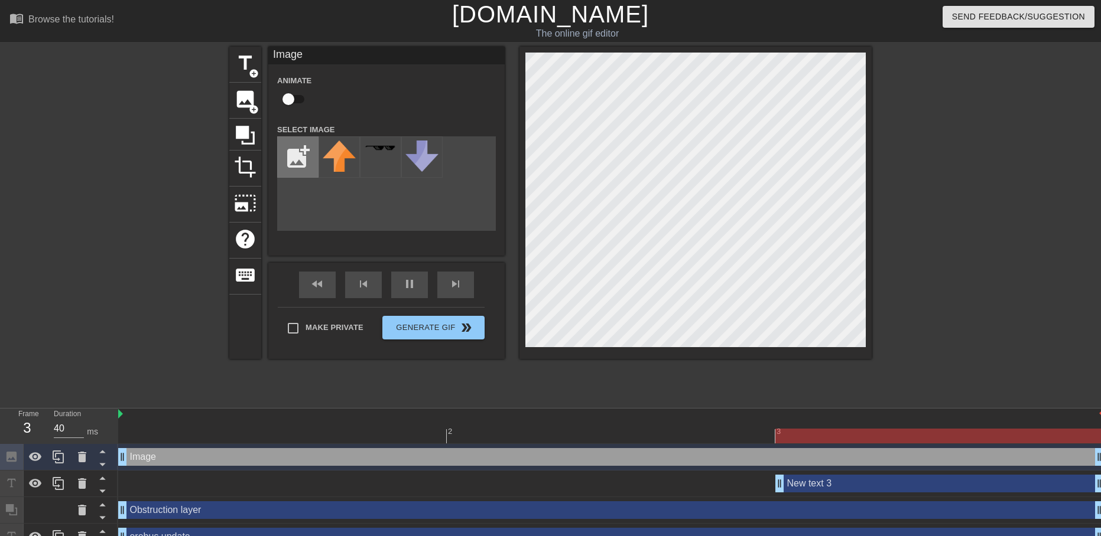
click at [295, 154] on input "file" at bounding box center [298, 157] width 40 height 40
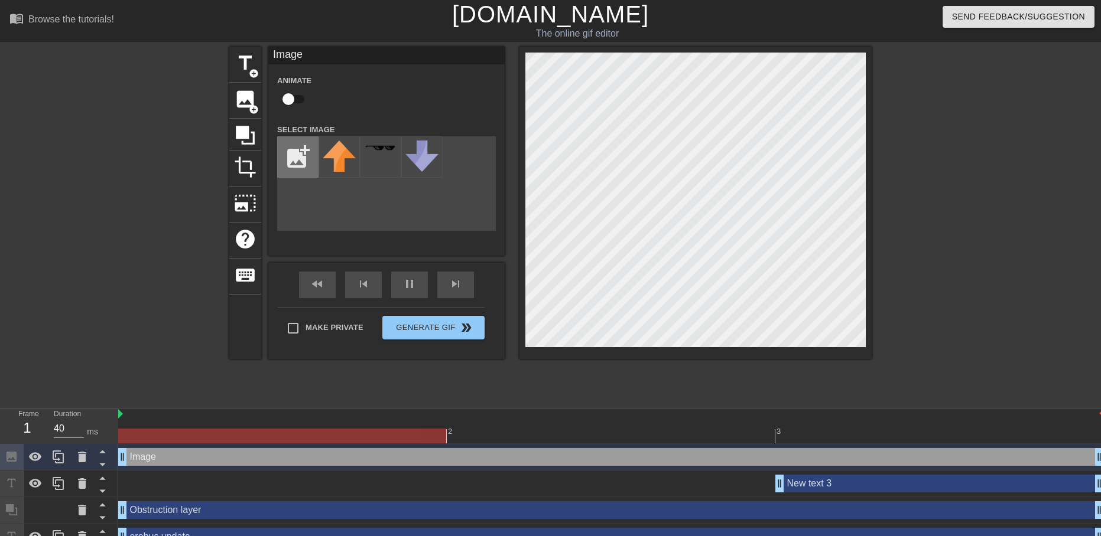
type input "30"
type input "C:\fakepath\white-blank-page-on-bright-green-background-creating-copy-space-for…"
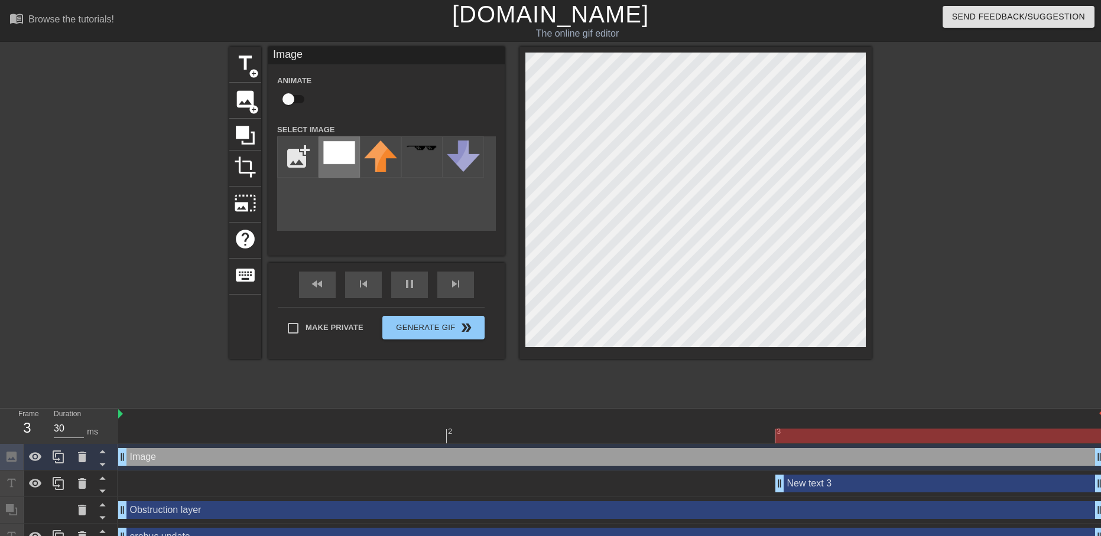
click at [325, 159] on img at bounding box center [339, 153] width 33 height 24
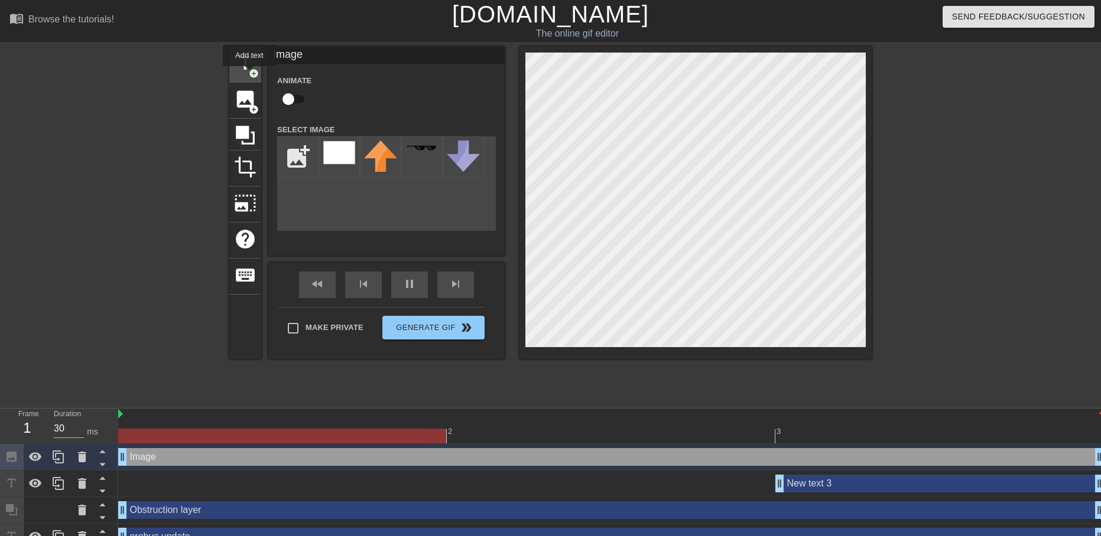
click at [249, 74] on span "add_circle" at bounding box center [254, 74] width 10 height 10
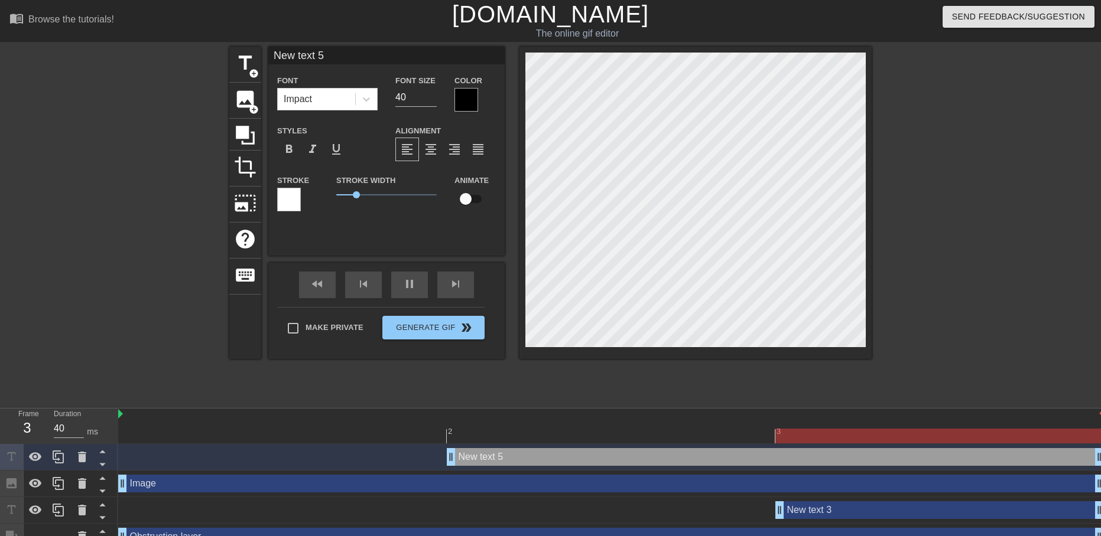
type input "30"
type input "erebus update"
type input "52"
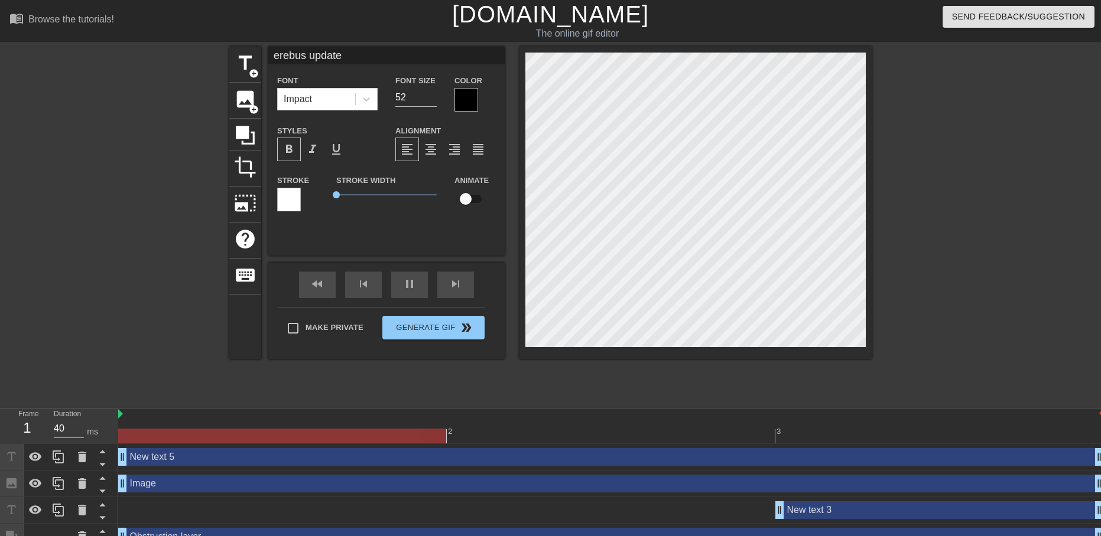
drag, startPoint x: 450, startPoint y: 463, endPoint x: 168, endPoint y: 463, distance: 281.8
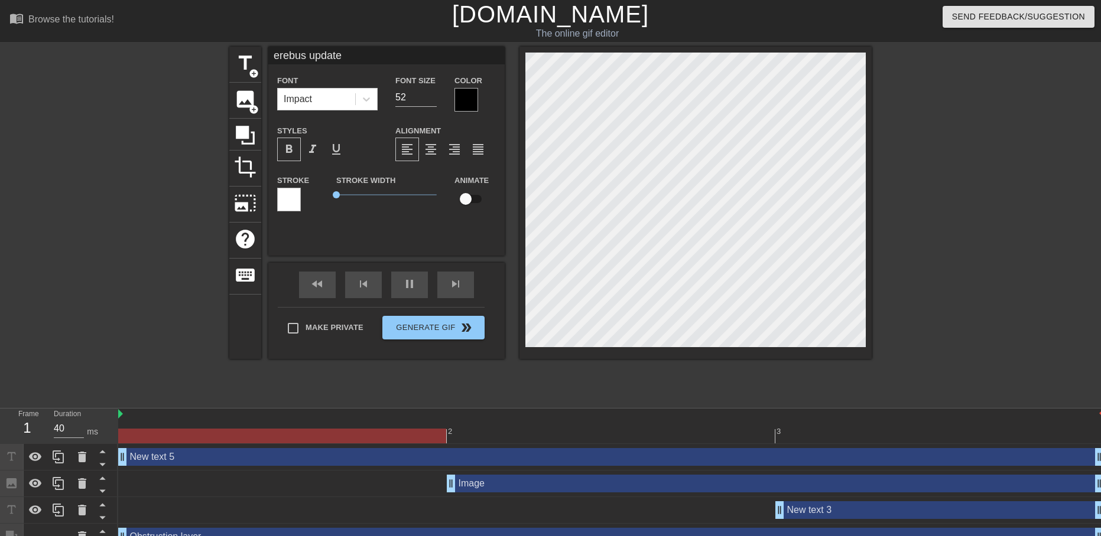
drag, startPoint x: 124, startPoint y: 484, endPoint x: 367, endPoint y: 489, distance: 243.4
click at [367, 489] on div "Image drag_handle drag_handle" at bounding box center [610, 484] width 985 height 18
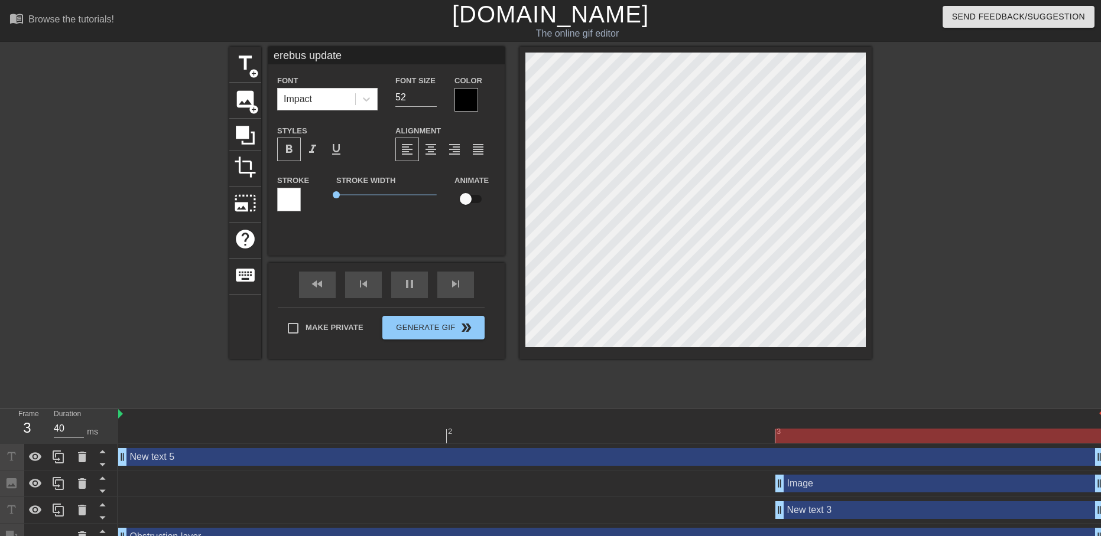
drag, startPoint x: 450, startPoint y: 482, endPoint x: 760, endPoint y: 481, distance: 310.1
click at [764, 481] on div "Image drag_handle drag_handle" at bounding box center [610, 484] width 985 height 18
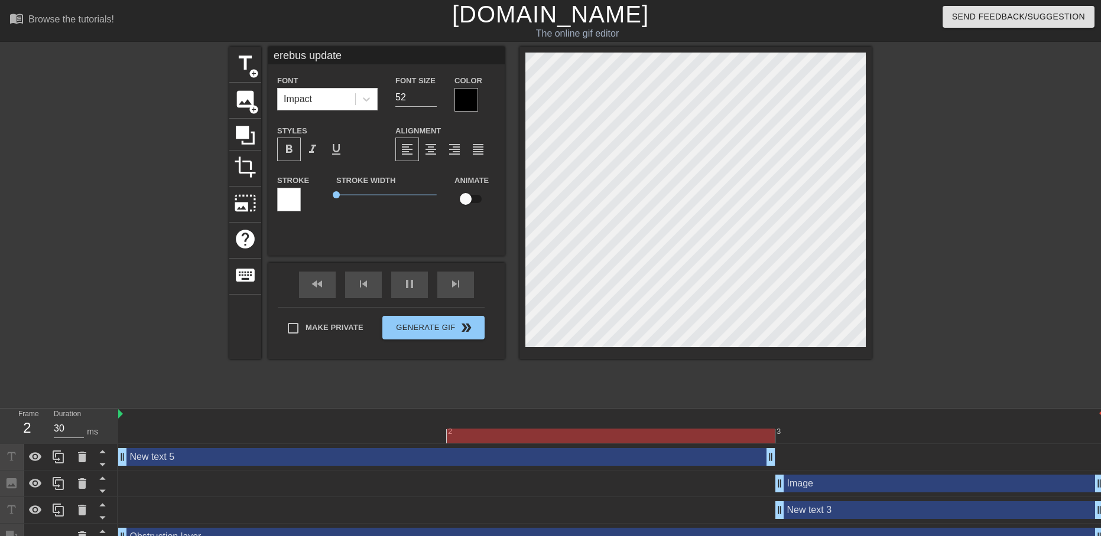
drag, startPoint x: 1100, startPoint y: 460, endPoint x: 792, endPoint y: 457, distance: 307.8
click at [792, 457] on div "New text 5 drag_handle drag_handle" at bounding box center [610, 457] width 985 height 18
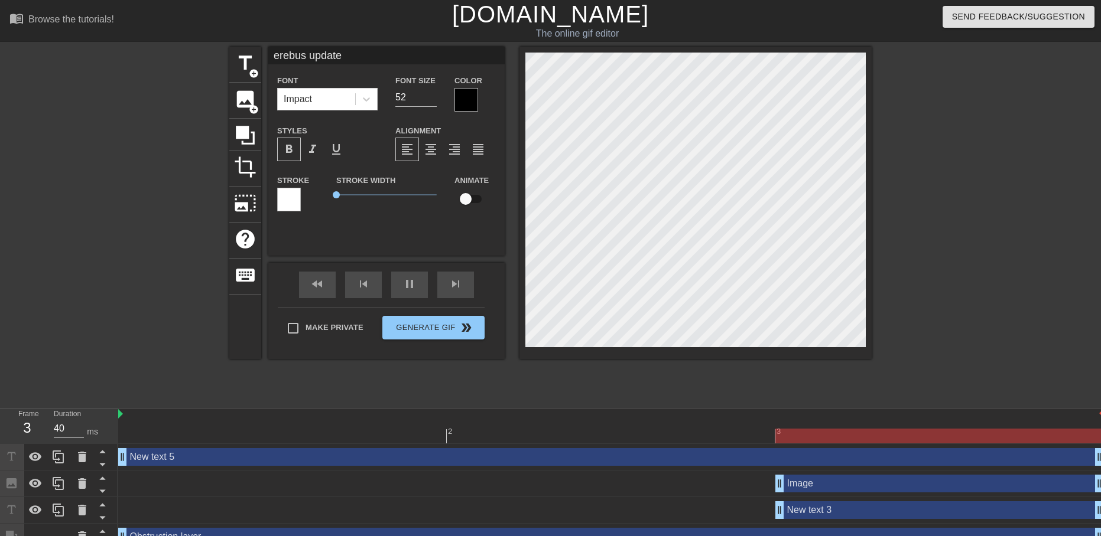
drag, startPoint x: 784, startPoint y: 458, endPoint x: 1053, endPoint y: 460, distance: 269.4
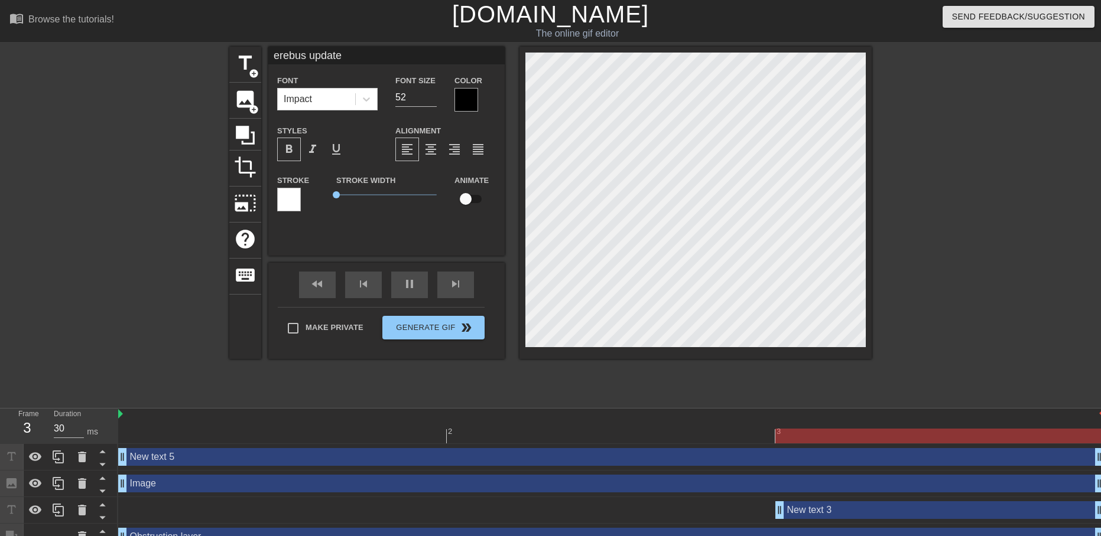
drag, startPoint x: 777, startPoint y: 485, endPoint x: 183, endPoint y: 479, distance: 594.3
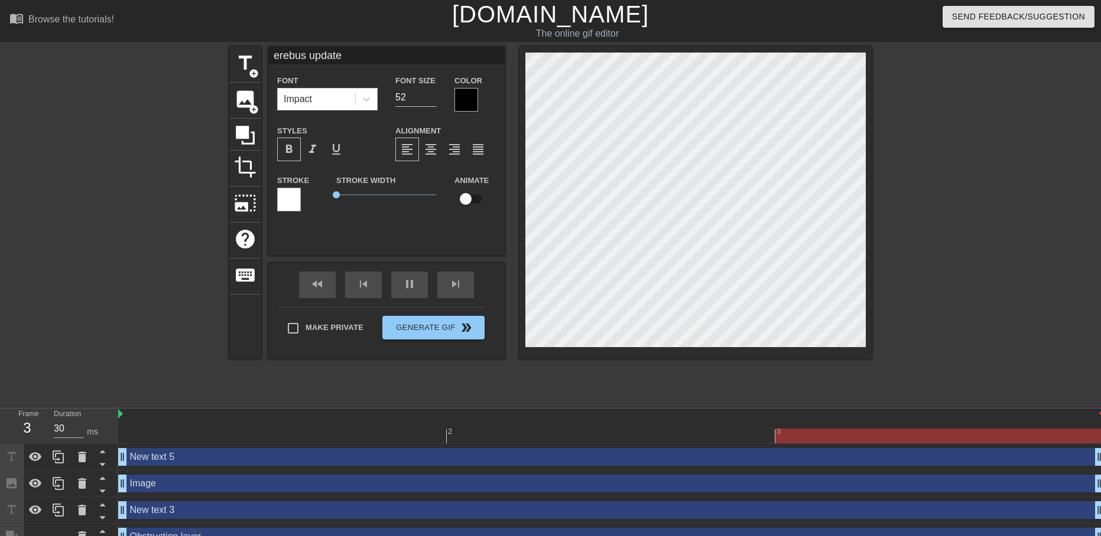
drag, startPoint x: 779, startPoint y: 515, endPoint x: 216, endPoint y: 508, distance: 563.0
type input "40"
click at [214, 508] on div "New text 3 drag_handle drag_handle" at bounding box center [610, 511] width 985 height 18
type input "New text 3"
type input "40"
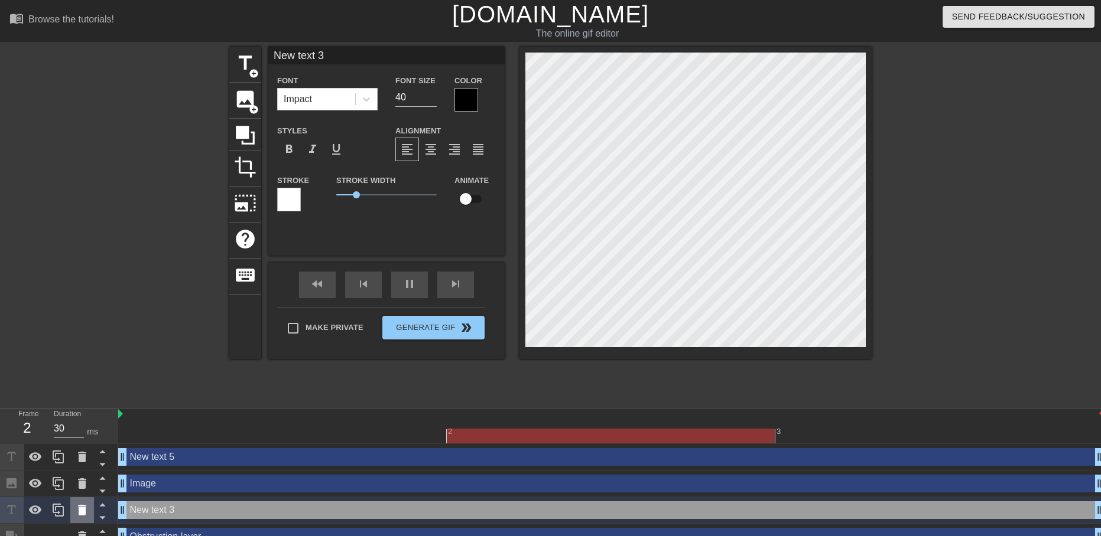
click at [80, 510] on icon at bounding box center [82, 510] width 8 height 11
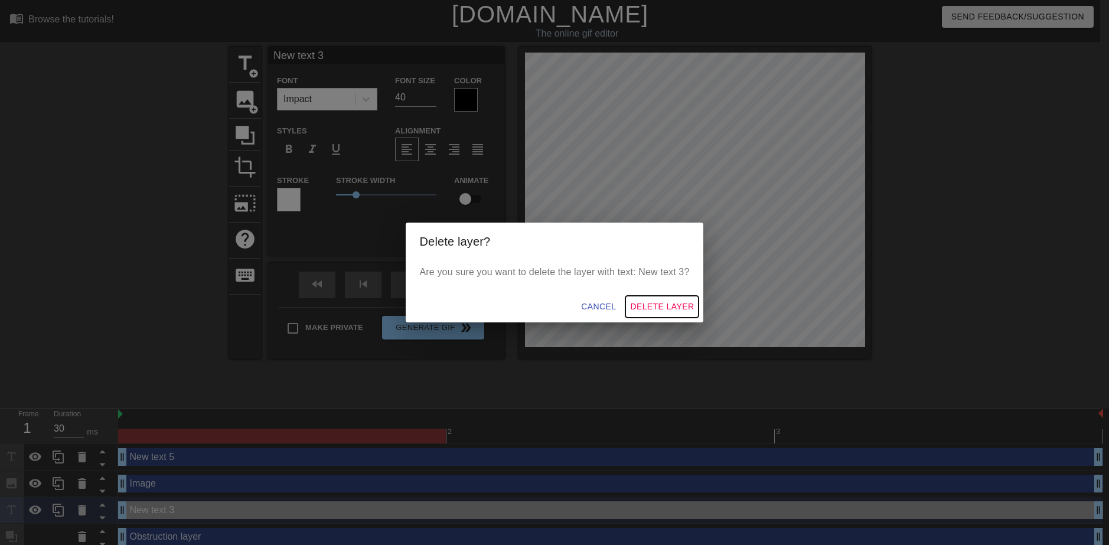
click at [664, 309] on span "Delete Layer" at bounding box center [662, 307] width 64 height 15
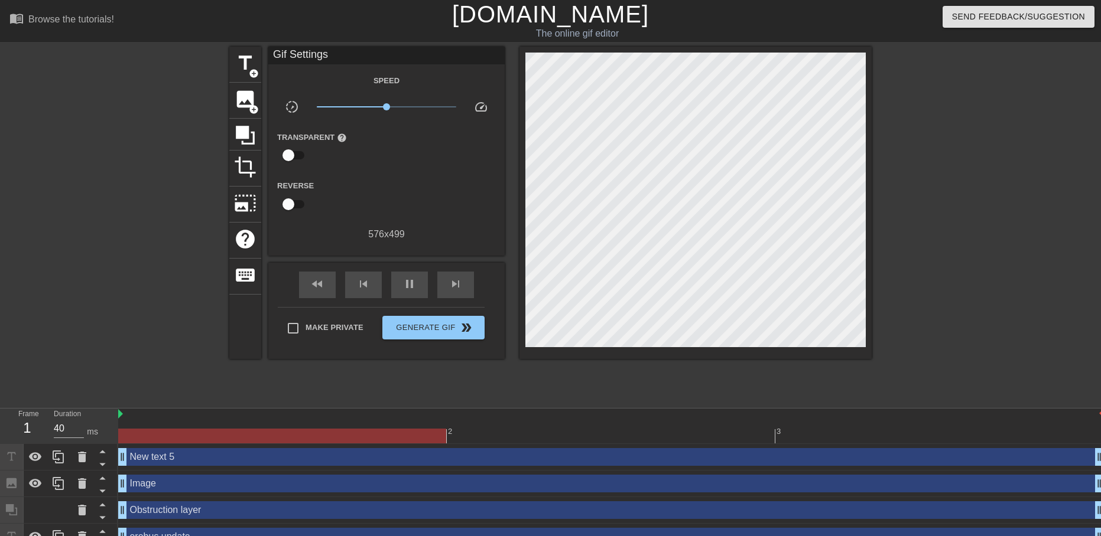
click at [164, 461] on div "New text 5 drag_handle drag_handle" at bounding box center [610, 457] width 985 height 18
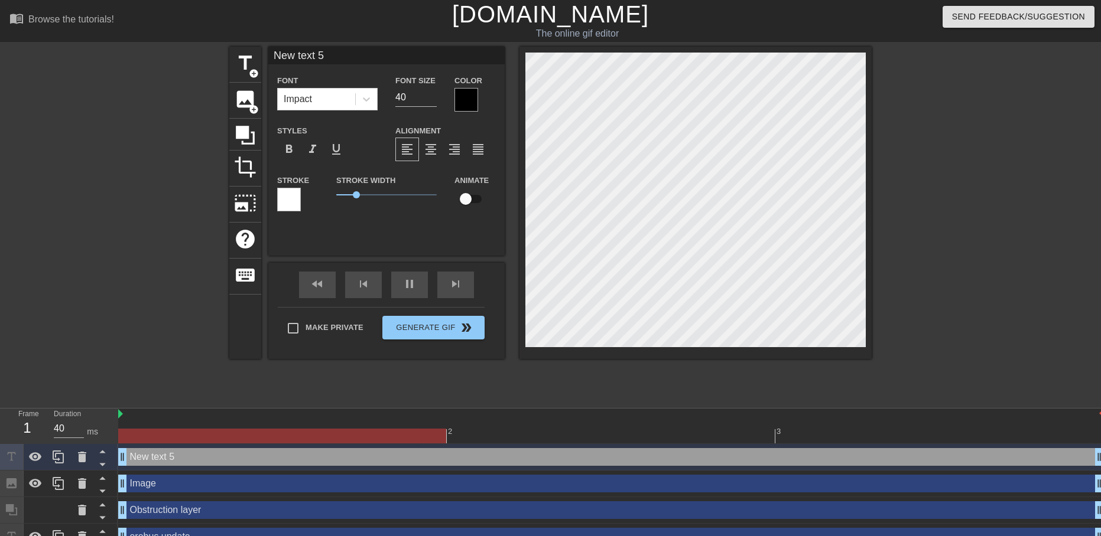
click at [170, 458] on div "New text 5 drag_handle drag_handle" at bounding box center [610, 457] width 985 height 18
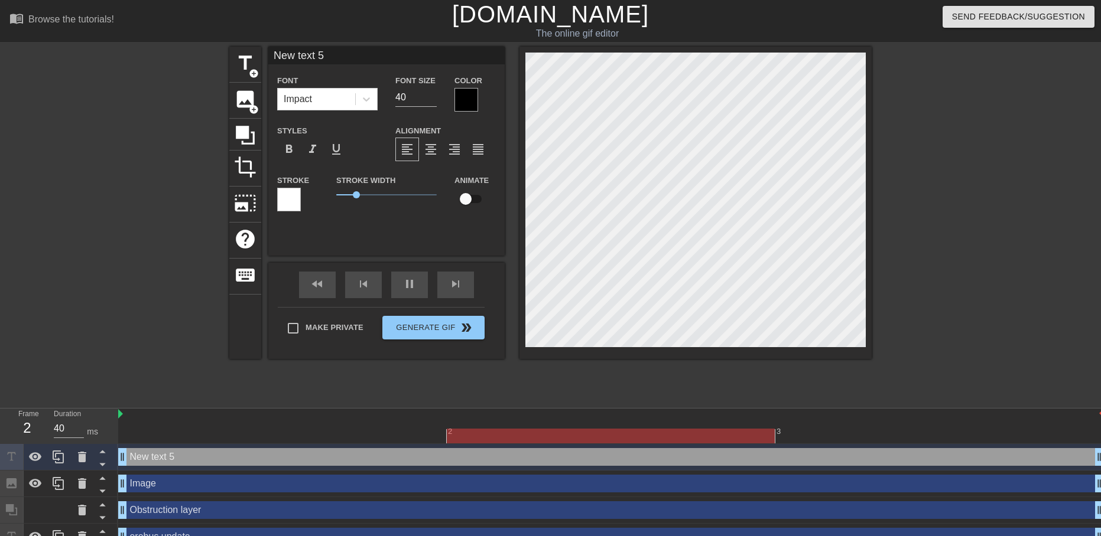
click at [170, 458] on div "New text 5 drag_handle drag_handle" at bounding box center [610, 457] width 985 height 18
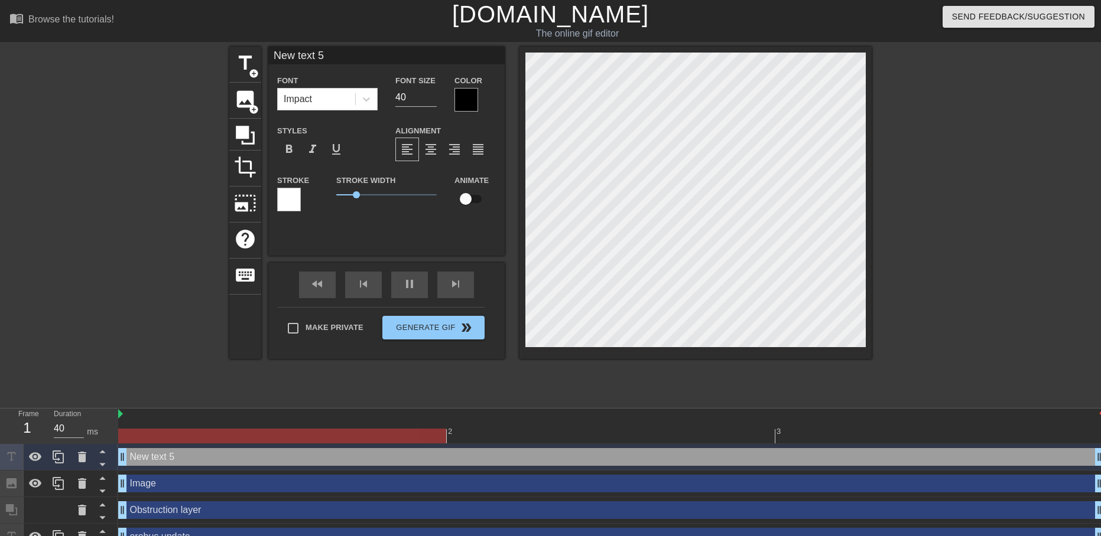
type input "30"
type input "erebus update"
type input "52"
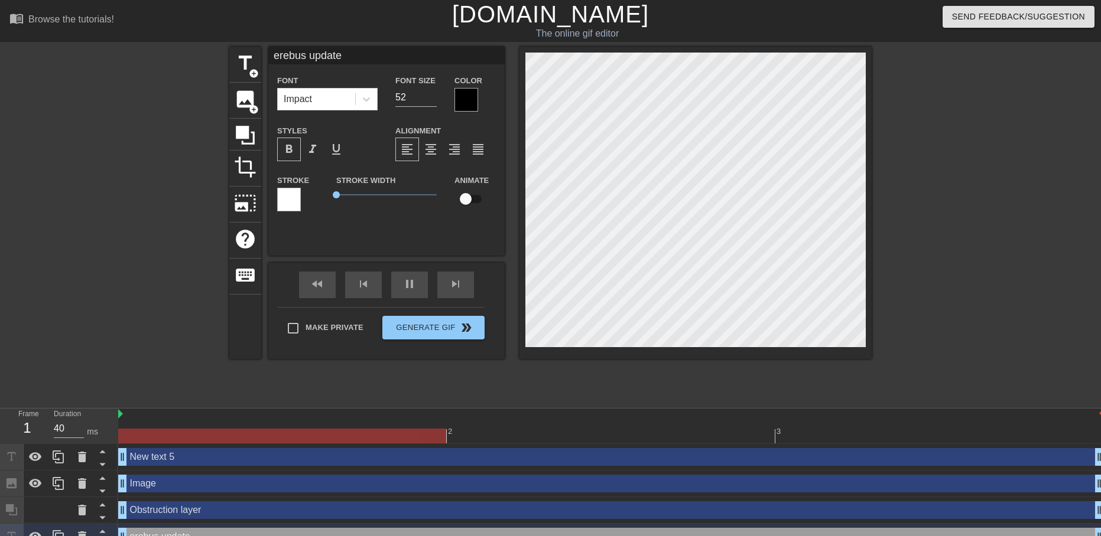
scroll to position [2, 2]
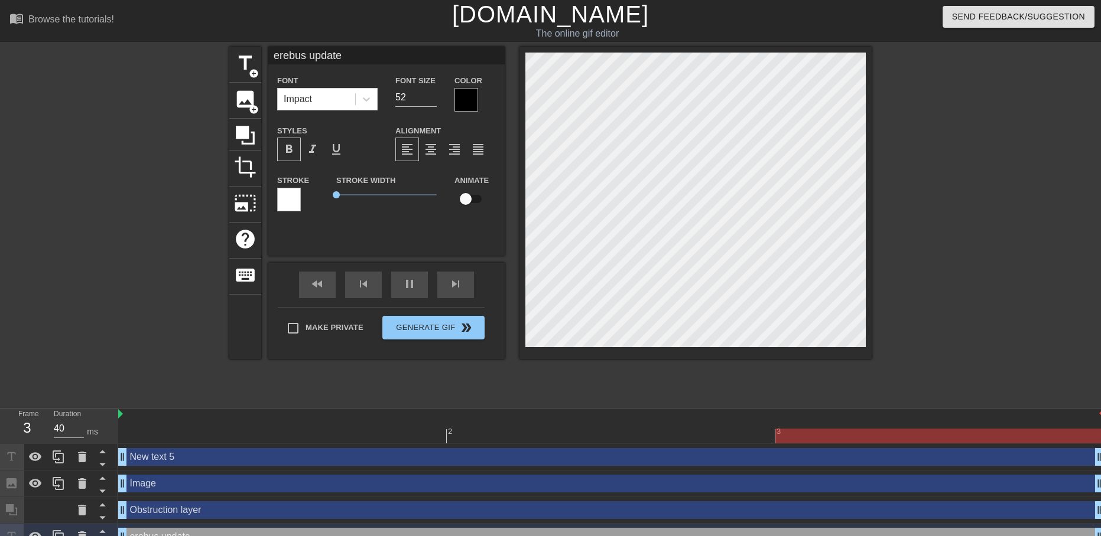
type input "30"
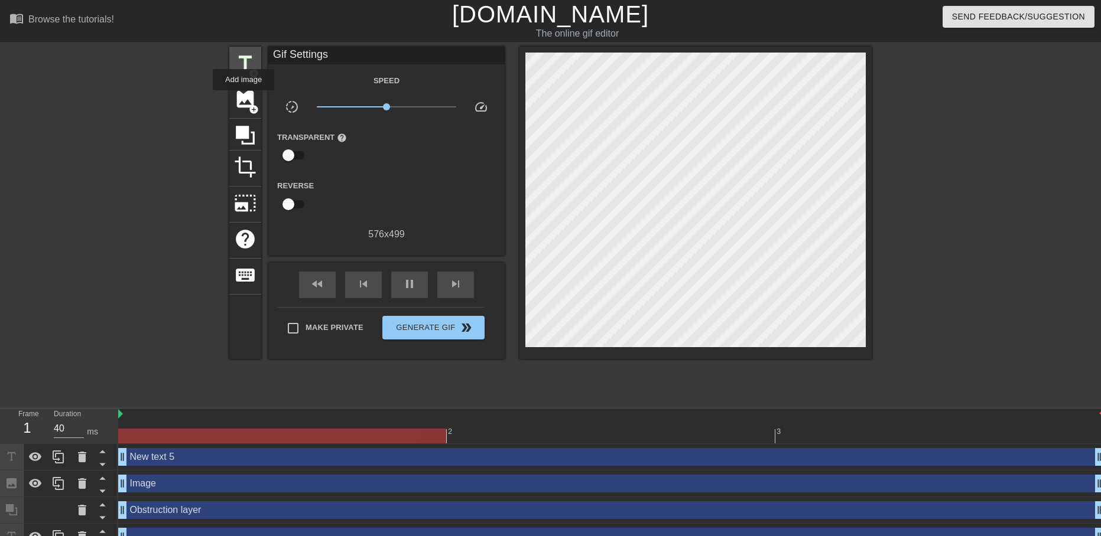
click at [246, 81] on div "title add_circle" at bounding box center [245, 65] width 32 height 36
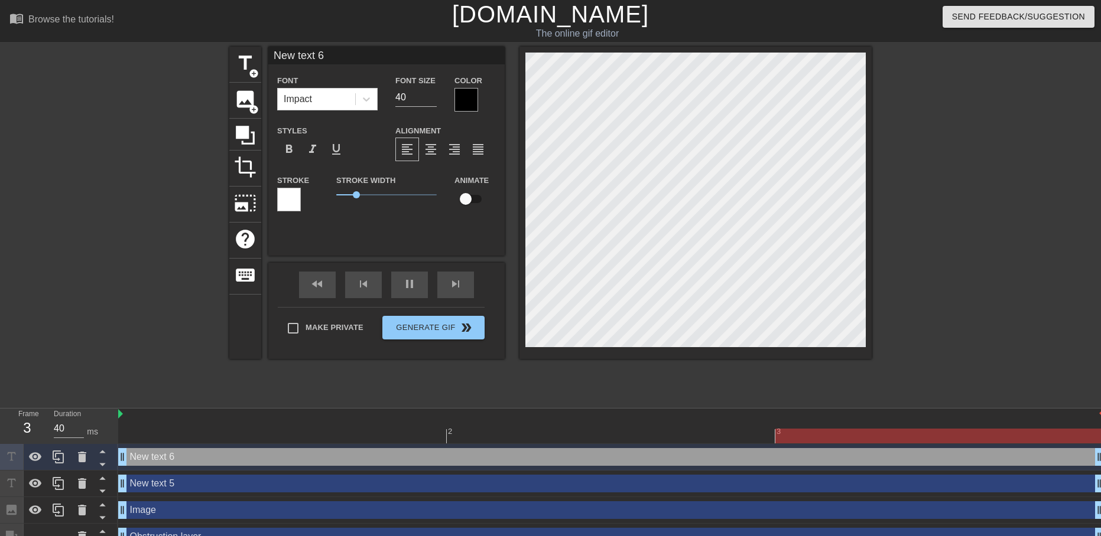
type input "30"
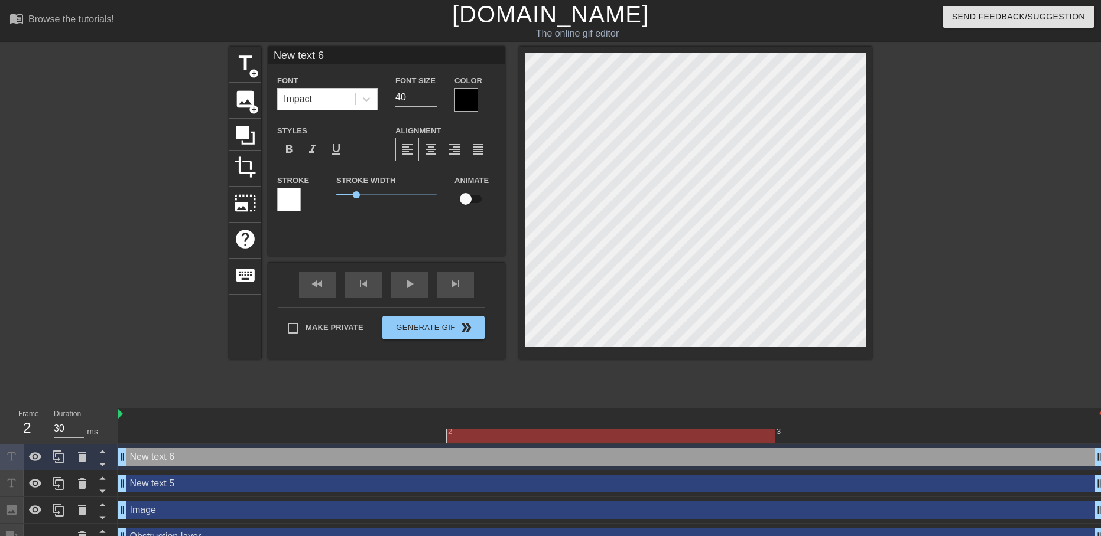
type input "New text 5"
type input "e"
type textarea "e"
type input "er"
type textarea "er"
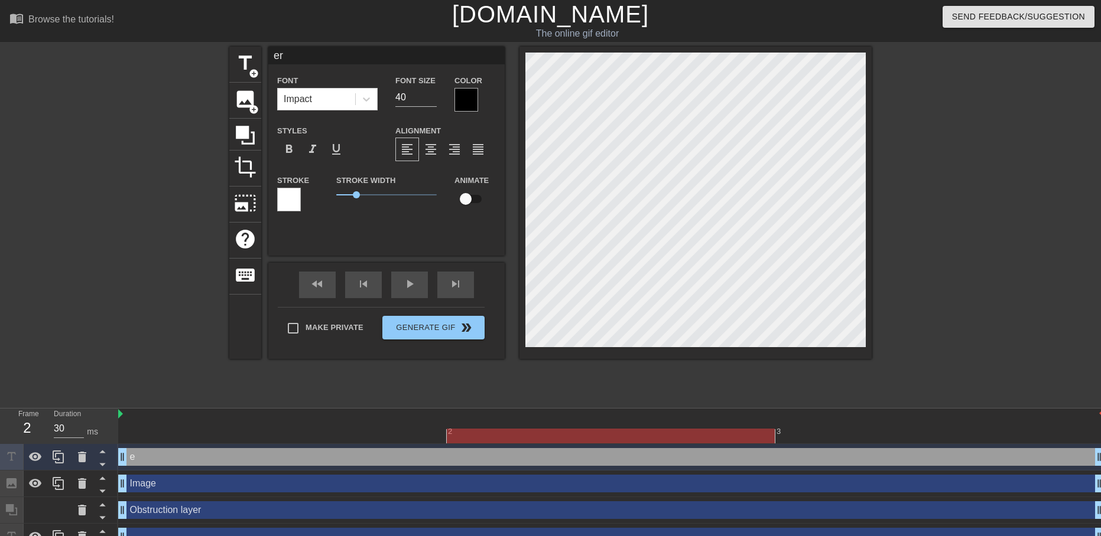
type input "ere"
type textarea "ere"
type input "ereb"
type textarea "ereb"
type input "erebu"
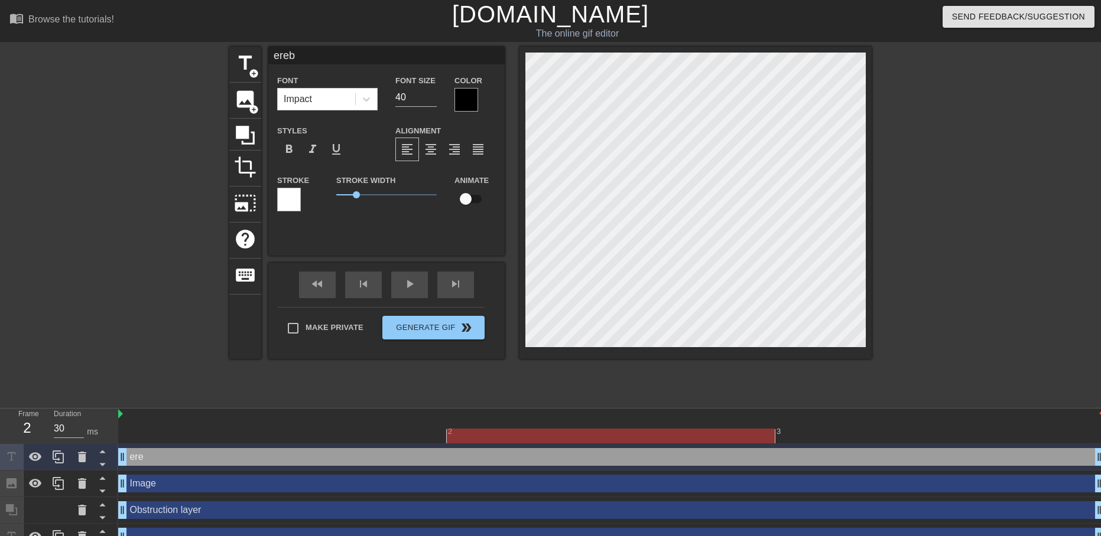
type textarea "erebu"
type input "erebus"
type textarea "erebus"
type input "erebus"
type textarea "erebus"
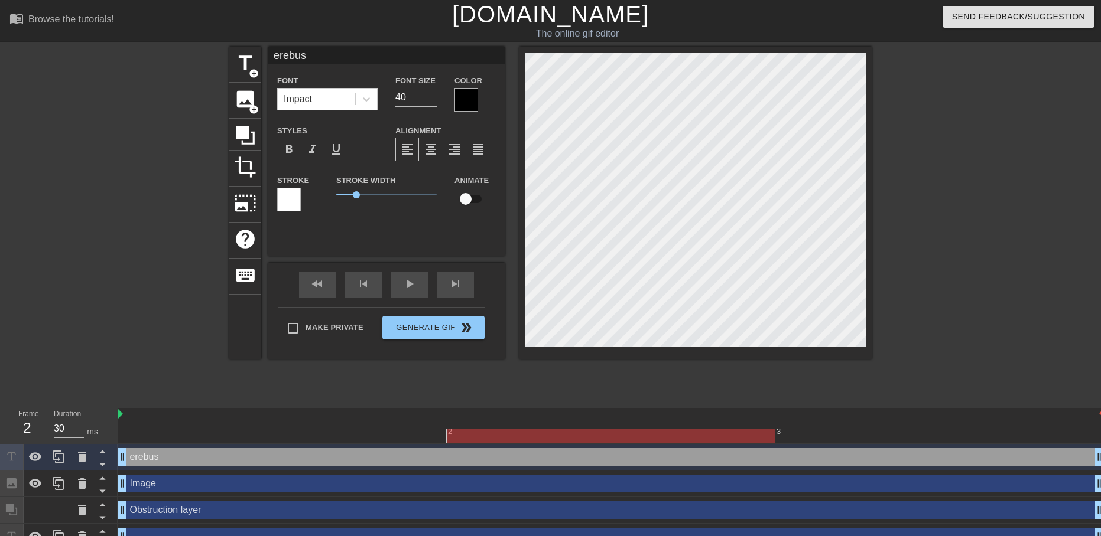
type input "erebus u"
type textarea "erebus u"
type input "erebus up"
type textarea "erebus up"
type input "erebus upd"
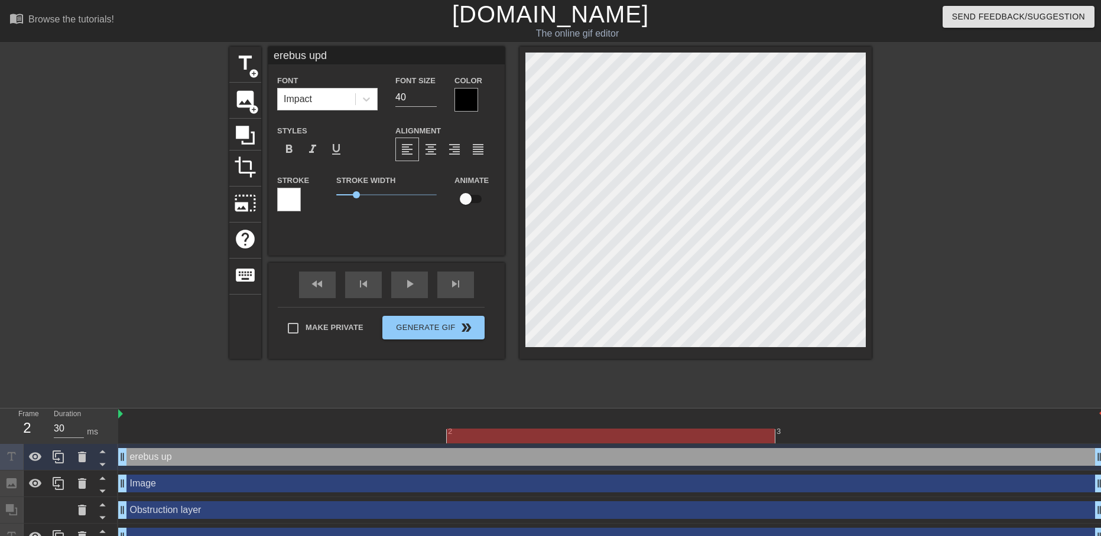
type textarea "erebus upda"
type input "erebus updat"
type textarea "erebus updat"
type input "erebus update"
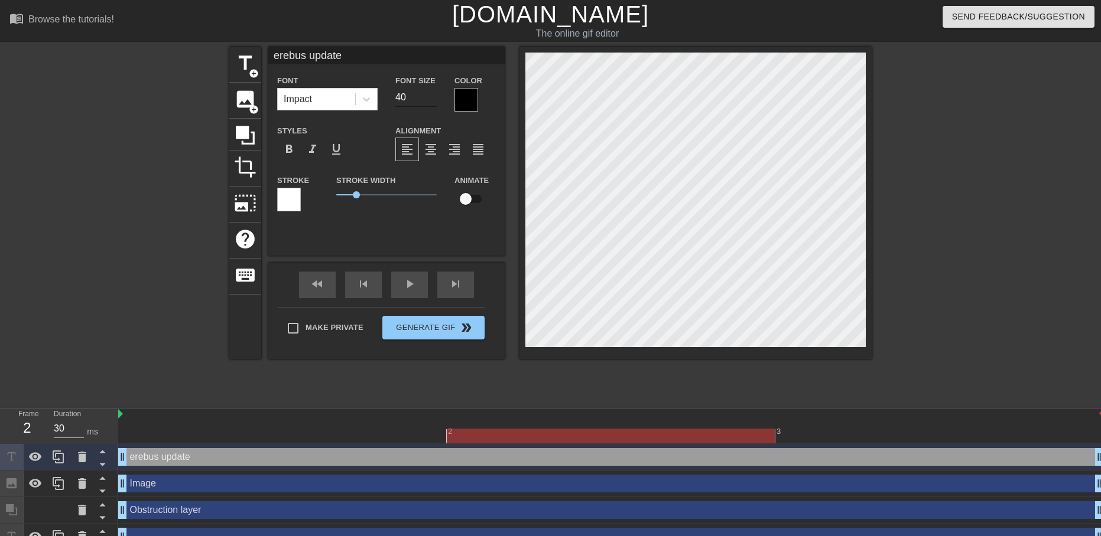
type textarea "erebus update"
click at [431, 94] on input "41" at bounding box center [415, 97] width 41 height 19
click at [431, 94] on input "42" at bounding box center [415, 97] width 41 height 19
click at [431, 94] on input "43" at bounding box center [415, 97] width 41 height 19
click at [431, 94] on input "44" at bounding box center [415, 97] width 41 height 19
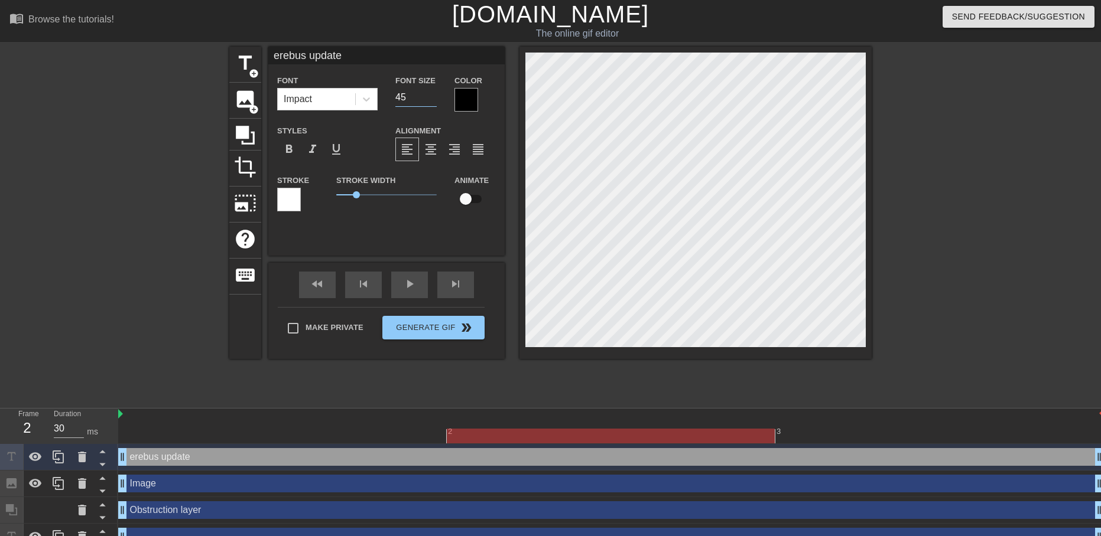
click at [431, 94] on input "45" at bounding box center [415, 97] width 41 height 19
click at [431, 94] on input "46" at bounding box center [415, 97] width 41 height 19
click at [431, 94] on input "47" at bounding box center [415, 97] width 41 height 19
click at [292, 147] on span "format_bold" at bounding box center [289, 149] width 14 height 14
click at [292, 145] on span "format_bold" at bounding box center [289, 149] width 14 height 14
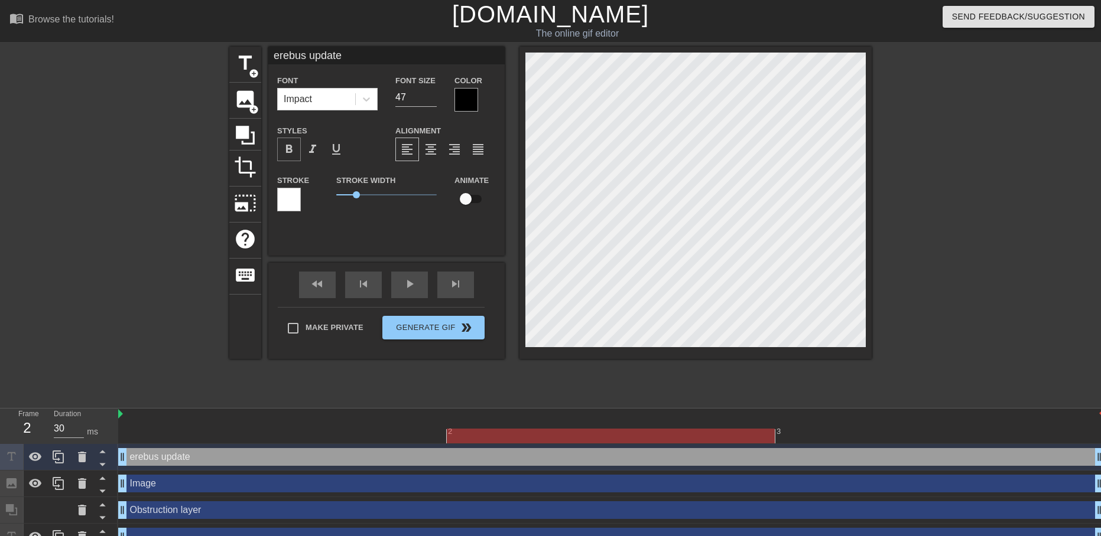
click at [292, 145] on span "format_bold" at bounding box center [289, 149] width 14 height 14
click at [294, 153] on span "format_bold" at bounding box center [289, 149] width 14 height 14
click at [364, 101] on icon at bounding box center [366, 99] width 12 height 12
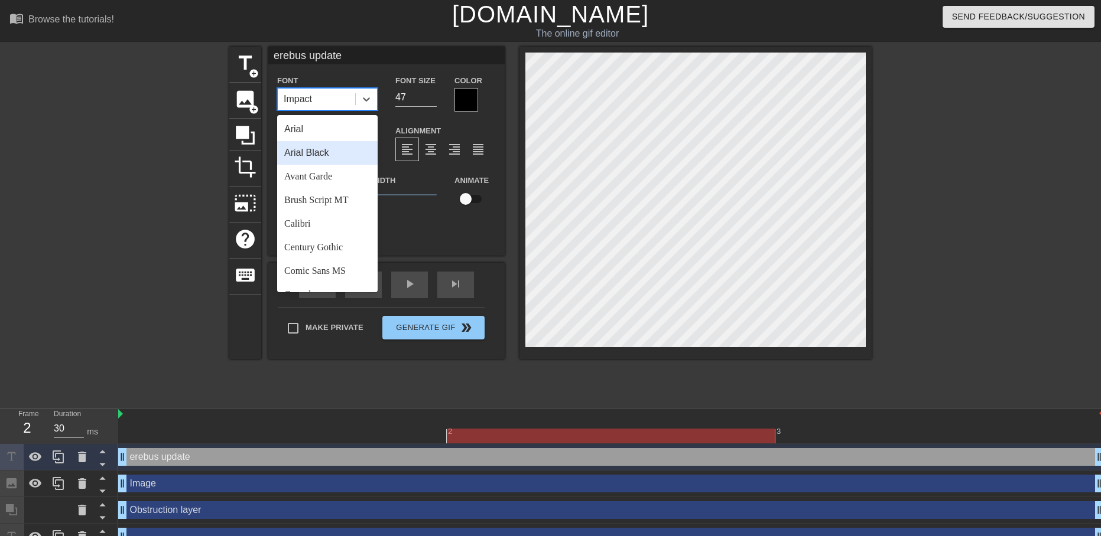
click at [326, 155] on div "Arial Black" at bounding box center [327, 153] width 100 height 24
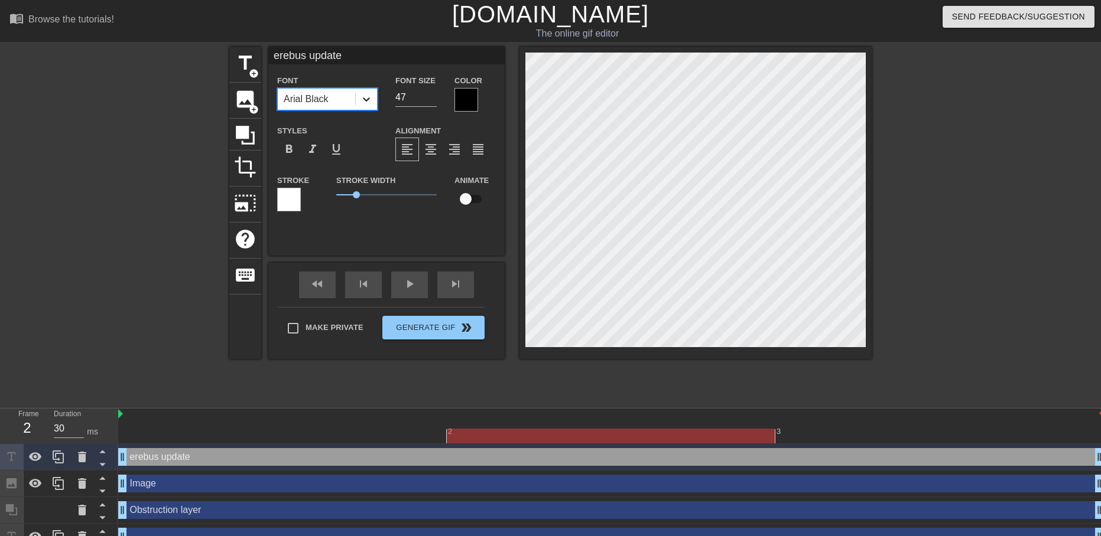
click at [360, 100] on icon at bounding box center [366, 99] width 12 height 12
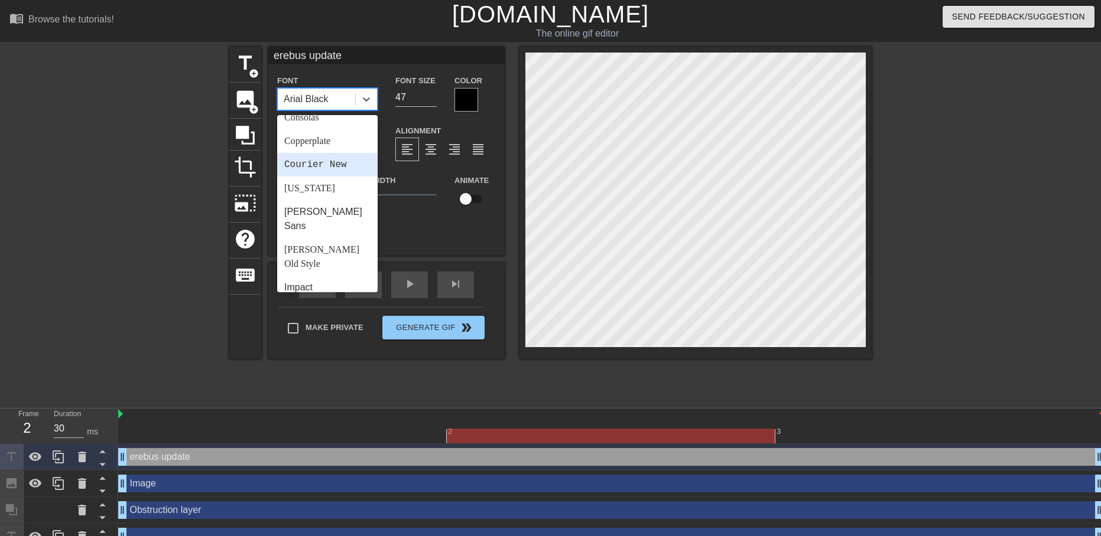
scroll to position [295, 0]
click at [313, 158] on div "Impact" at bounding box center [327, 170] width 100 height 24
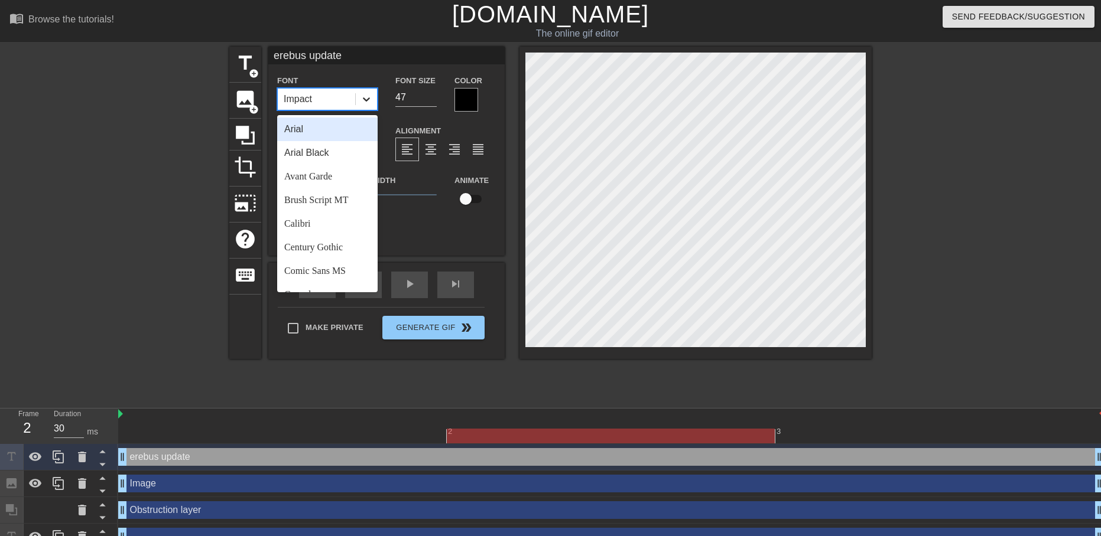
click at [364, 97] on icon at bounding box center [366, 99] width 12 height 12
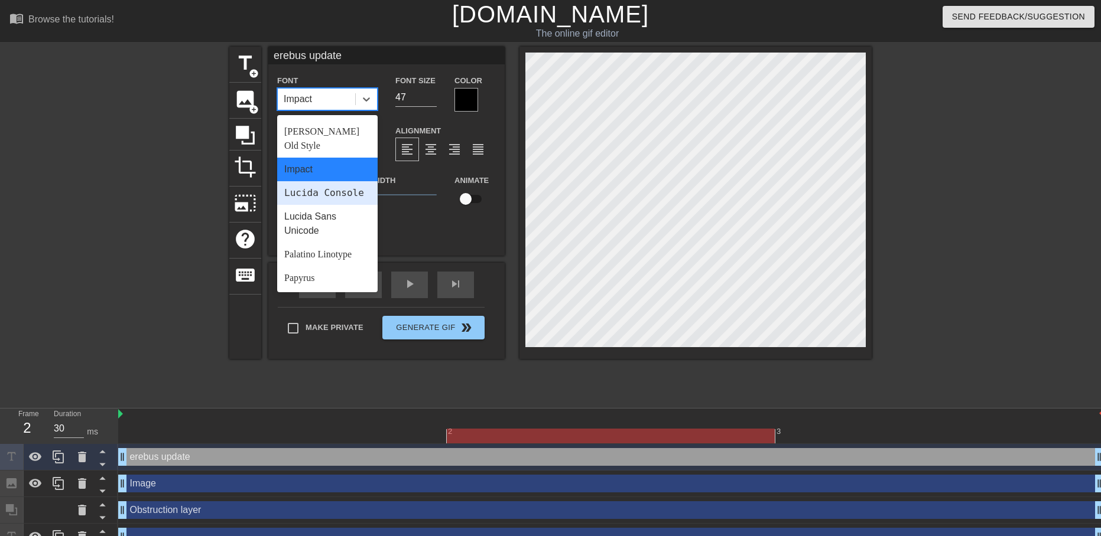
scroll to position [423, 0]
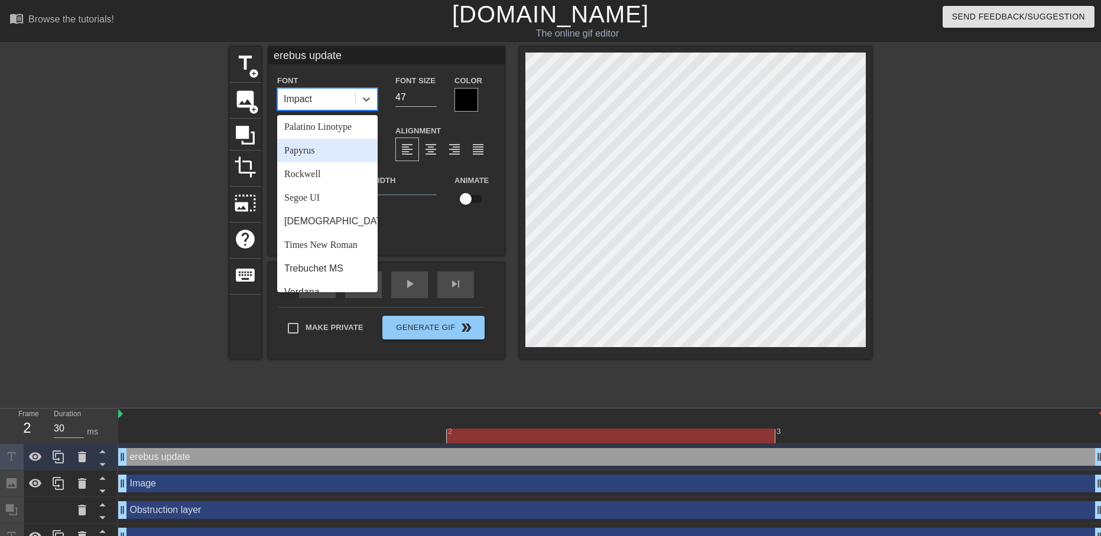
click at [383, 74] on div "Font option Impact, selected. option Papyrus focused, 18 of 24. 24 results avai…" at bounding box center [327, 92] width 118 height 38
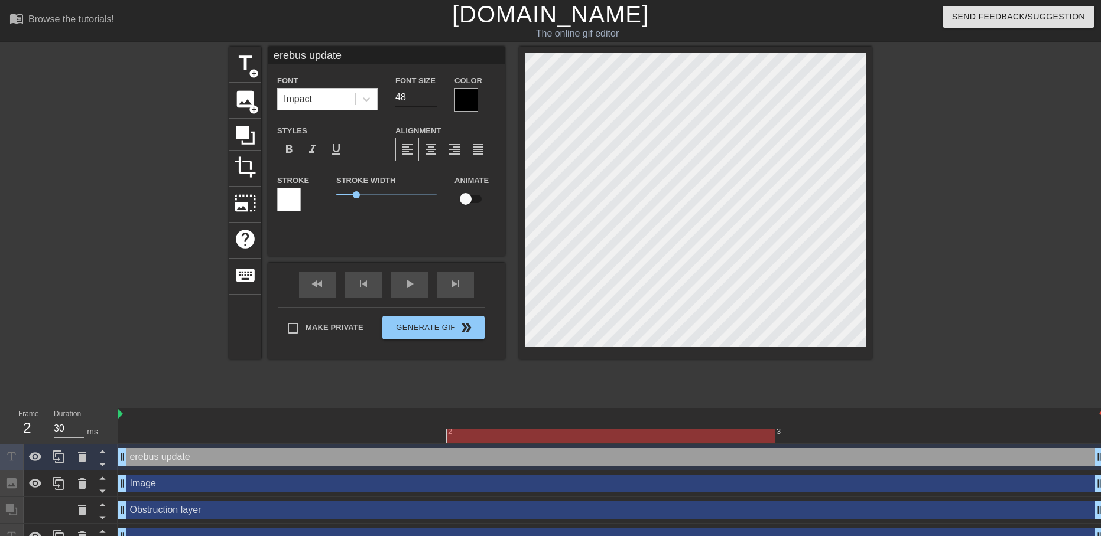
click at [432, 95] on input "48" at bounding box center [415, 97] width 41 height 19
click at [432, 95] on input "49" at bounding box center [415, 97] width 41 height 19
click at [432, 95] on input "50" at bounding box center [415, 97] width 41 height 19
click at [432, 95] on input "51" at bounding box center [415, 97] width 41 height 19
click at [432, 95] on input "52" at bounding box center [415, 97] width 41 height 19
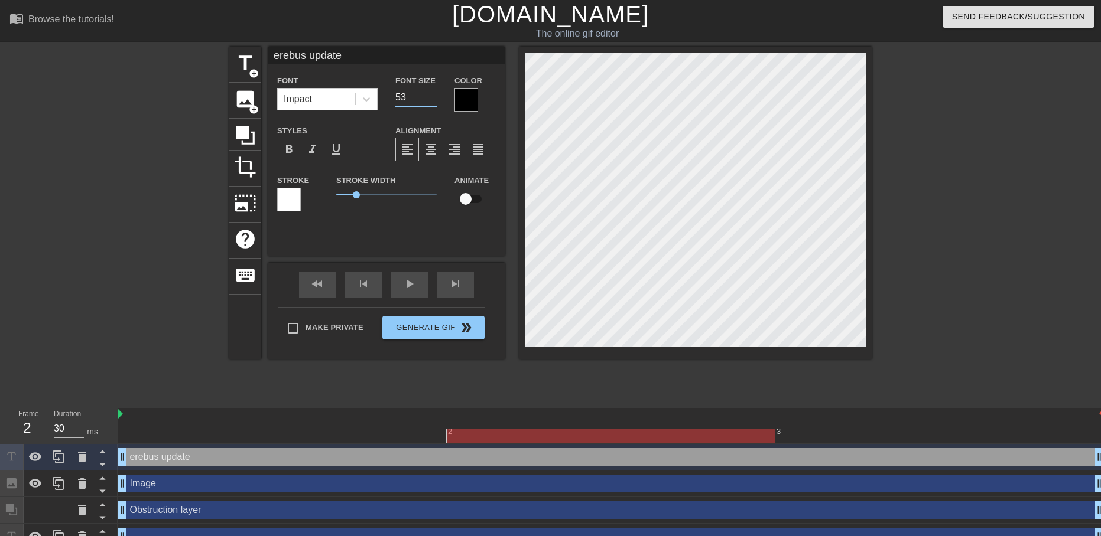
click at [432, 95] on input "53" at bounding box center [415, 97] width 41 height 19
click at [432, 95] on input "54" at bounding box center [415, 97] width 41 height 19
type input "55"
click at [431, 97] on input "55" at bounding box center [415, 97] width 41 height 19
drag, startPoint x: 355, startPoint y: 194, endPoint x: 307, endPoint y: 200, distance: 48.2
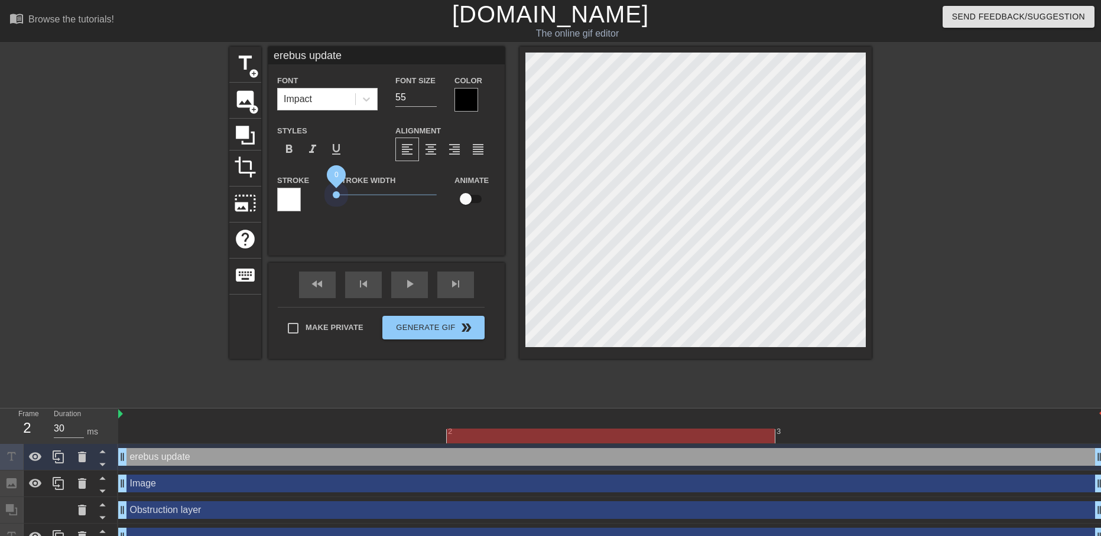
click at [307, 200] on div "Stroke Stroke Width 0 Animate" at bounding box center [386, 197] width 236 height 49
click at [298, 148] on div "format_bold" at bounding box center [289, 150] width 24 height 24
click at [295, 154] on span "format_bold" at bounding box center [289, 149] width 14 height 14
type input "54"
click at [429, 99] on input "54" at bounding box center [415, 97] width 41 height 19
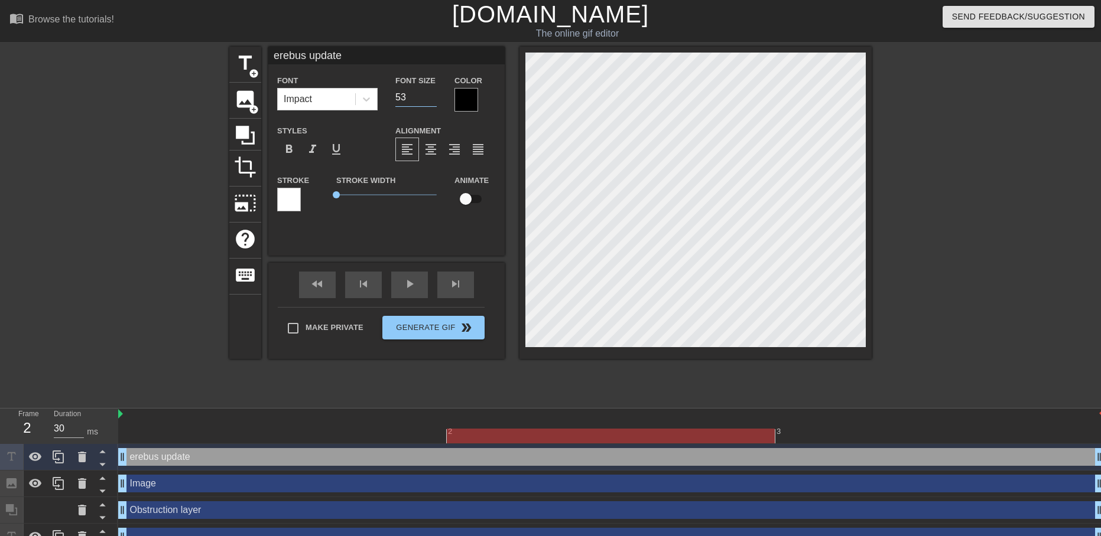
click at [430, 100] on input "53" at bounding box center [415, 97] width 41 height 19
click at [430, 100] on input "52" at bounding box center [415, 97] width 41 height 19
click at [429, 100] on input "51" at bounding box center [415, 97] width 41 height 19
type input "50"
click at [429, 100] on input "50" at bounding box center [415, 97] width 41 height 19
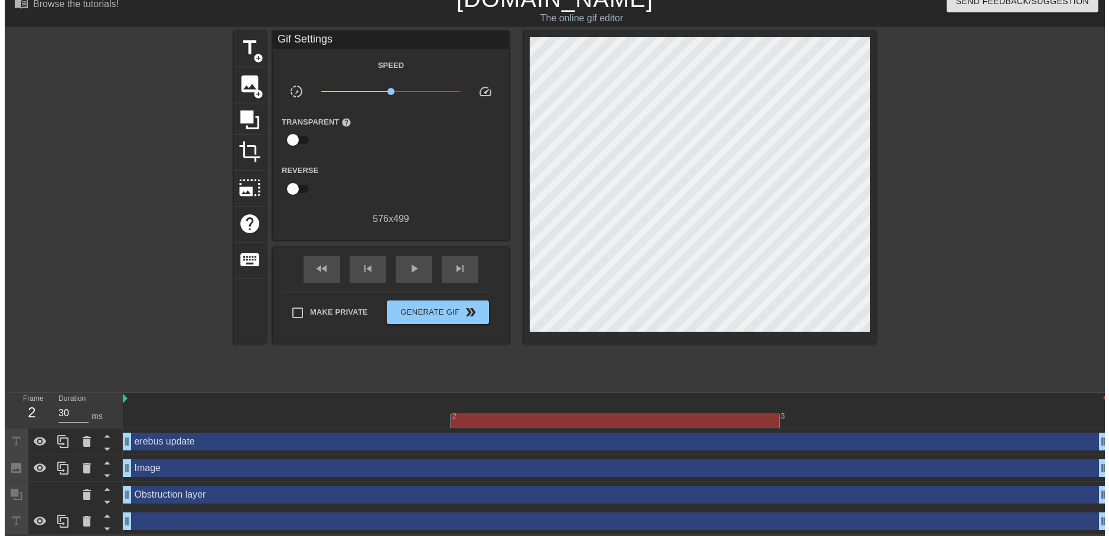
scroll to position [0, 0]
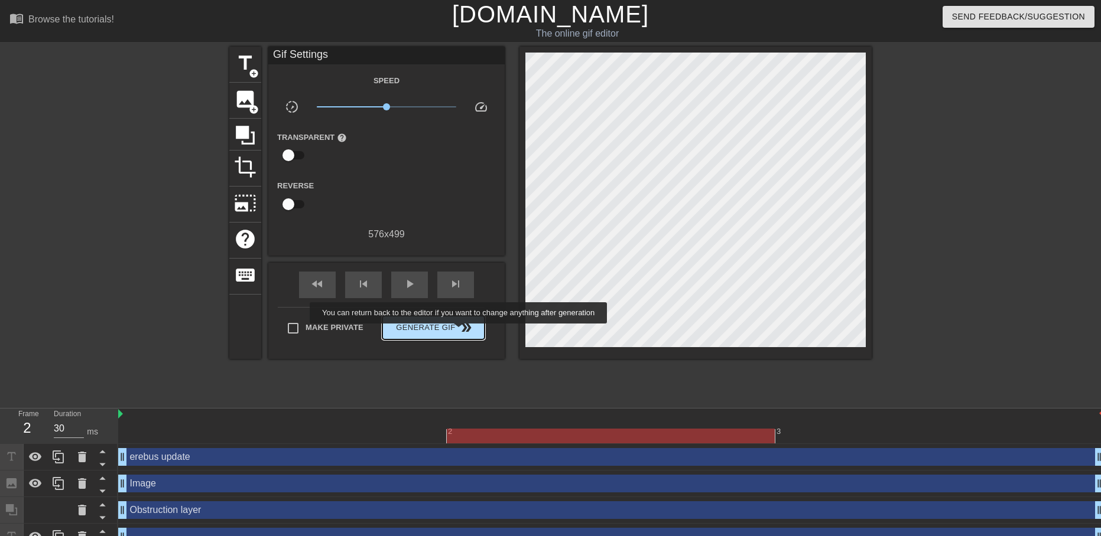
click at [458, 332] on span "Generate Gif double_arrow" at bounding box center [433, 328] width 93 height 14
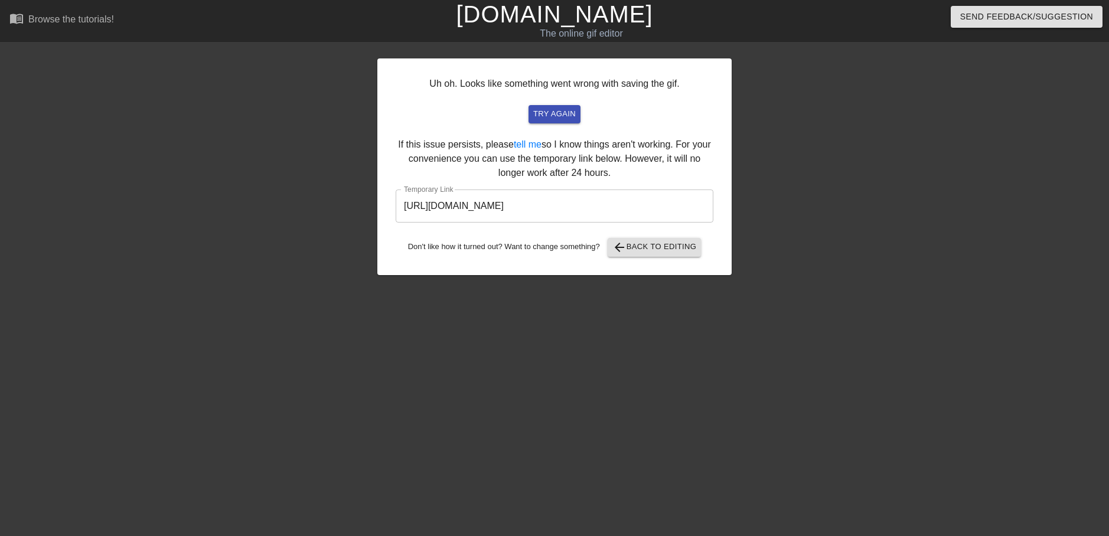
click at [584, 200] on input "[URL][DOMAIN_NAME]" at bounding box center [555, 206] width 318 height 33
